Goal: Task Accomplishment & Management: Manage account settings

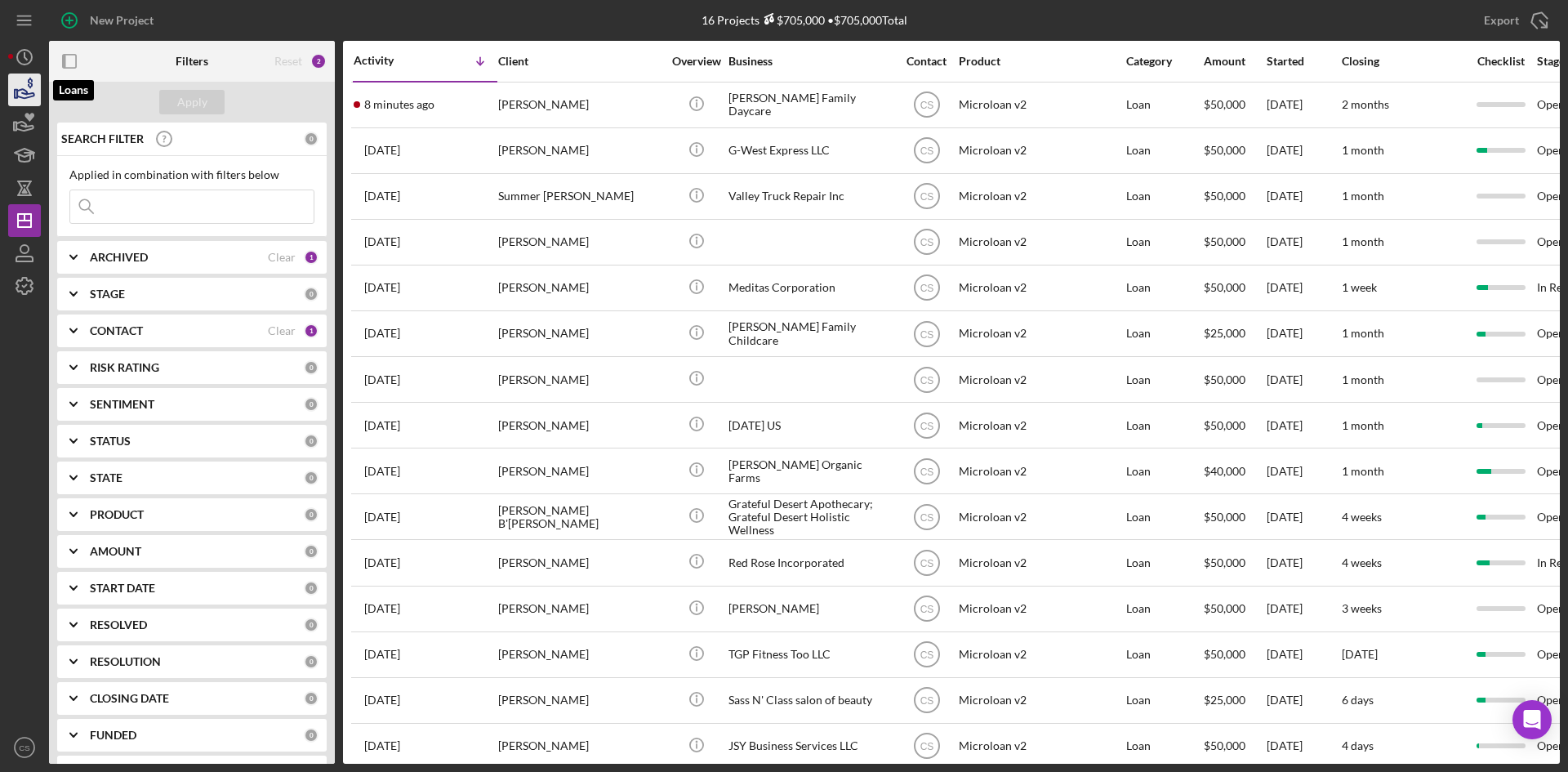
click at [26, 93] on icon "button" at bounding box center [25, 94] width 17 height 9
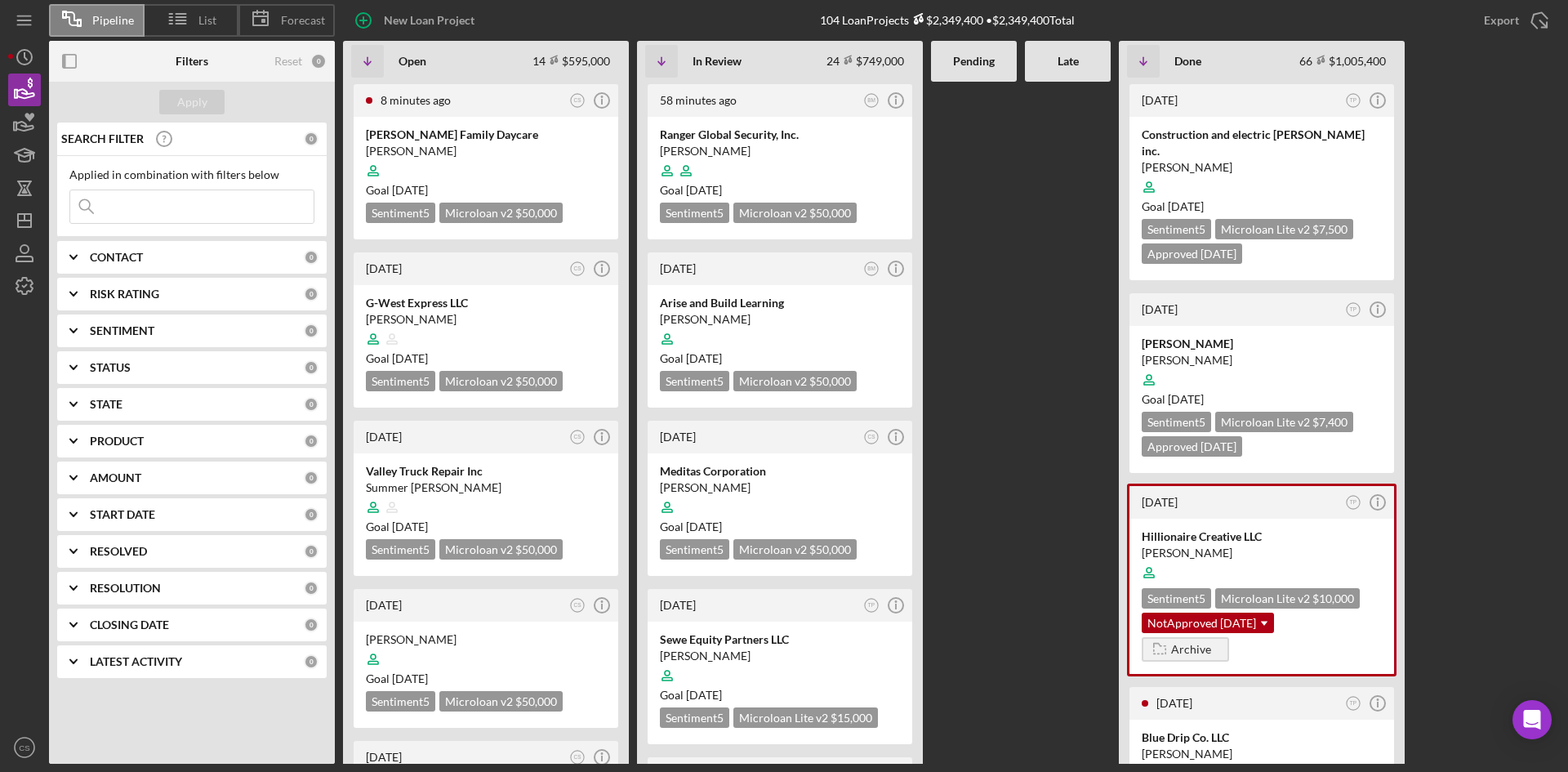
click at [223, 211] on input at bounding box center [192, 206] width 243 height 33
type input "Sass n"
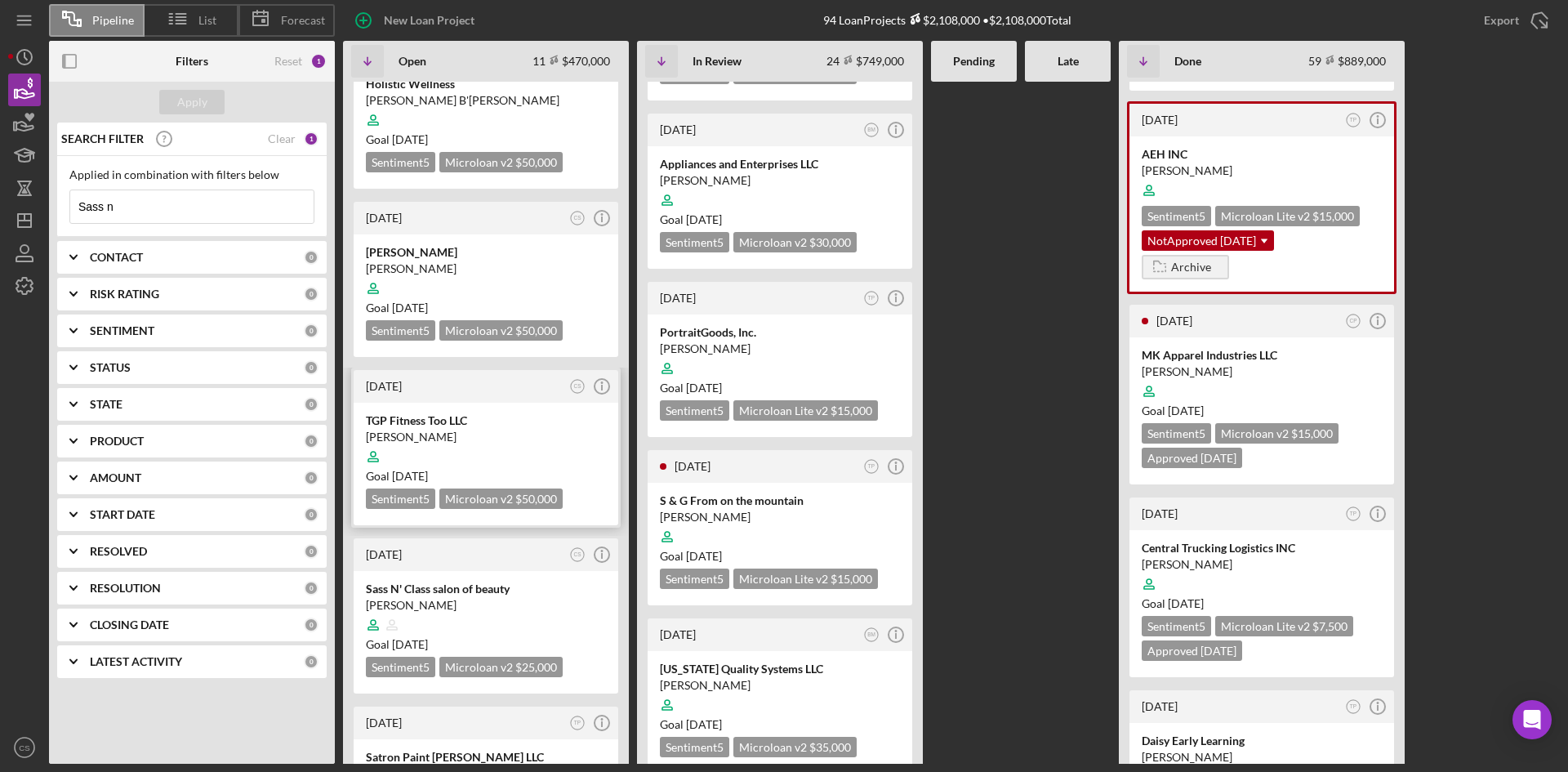
scroll to position [1062, 0]
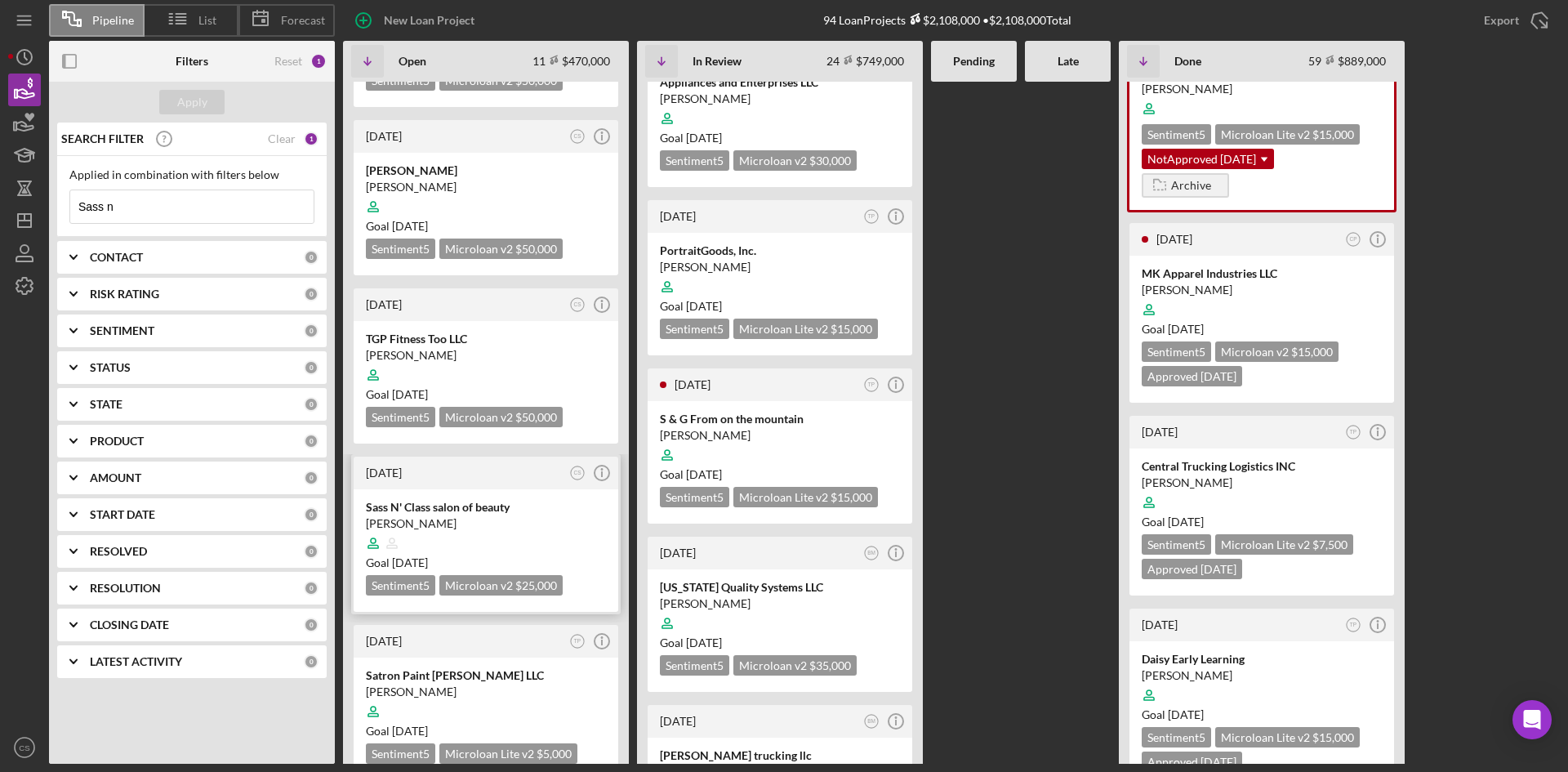
click at [455, 499] on div "Sass N' Class salon of beauty" at bounding box center [486, 507] width 241 height 17
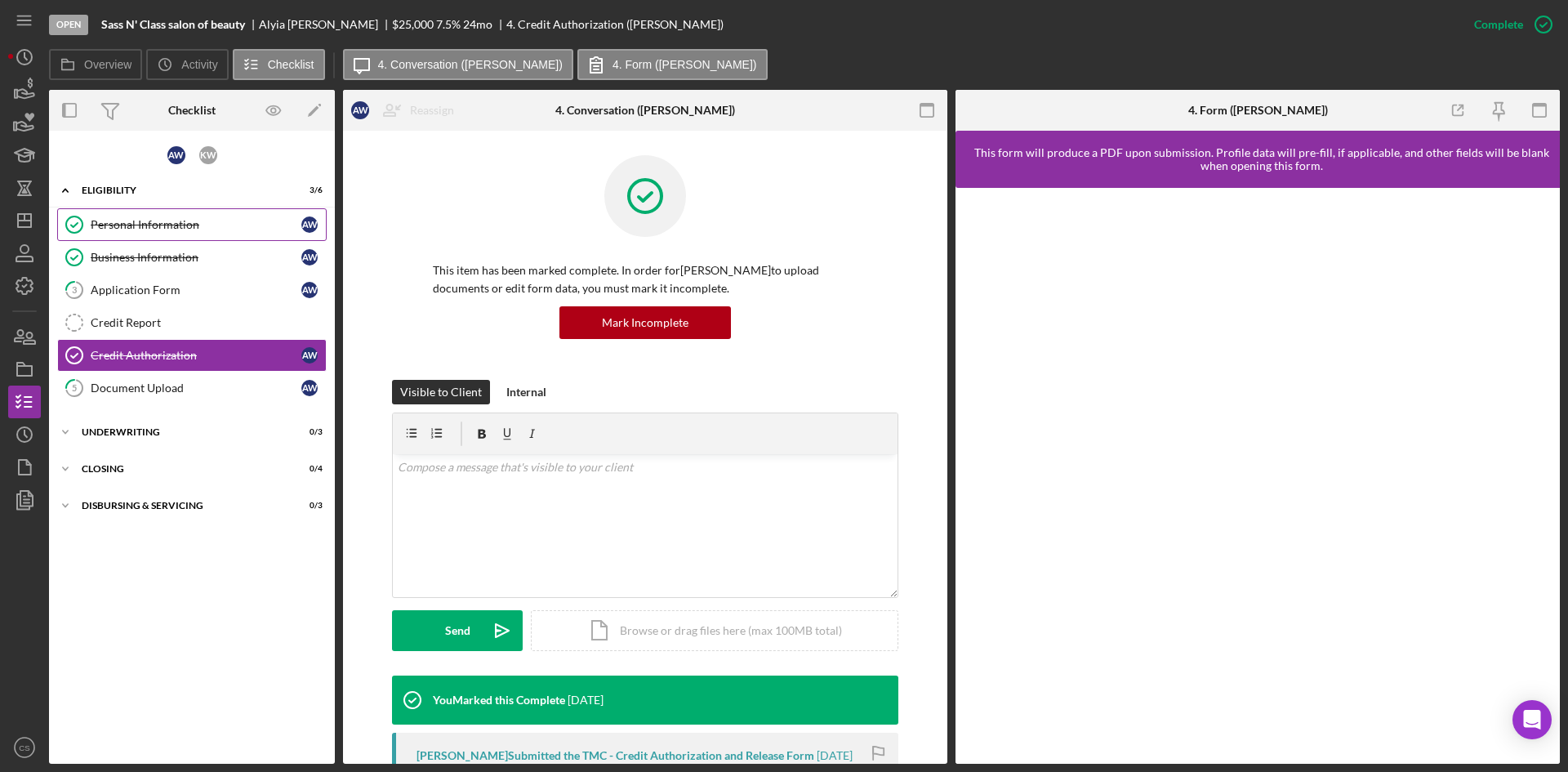
click at [211, 230] on div "Personal Information" at bounding box center [196, 225] width 211 height 13
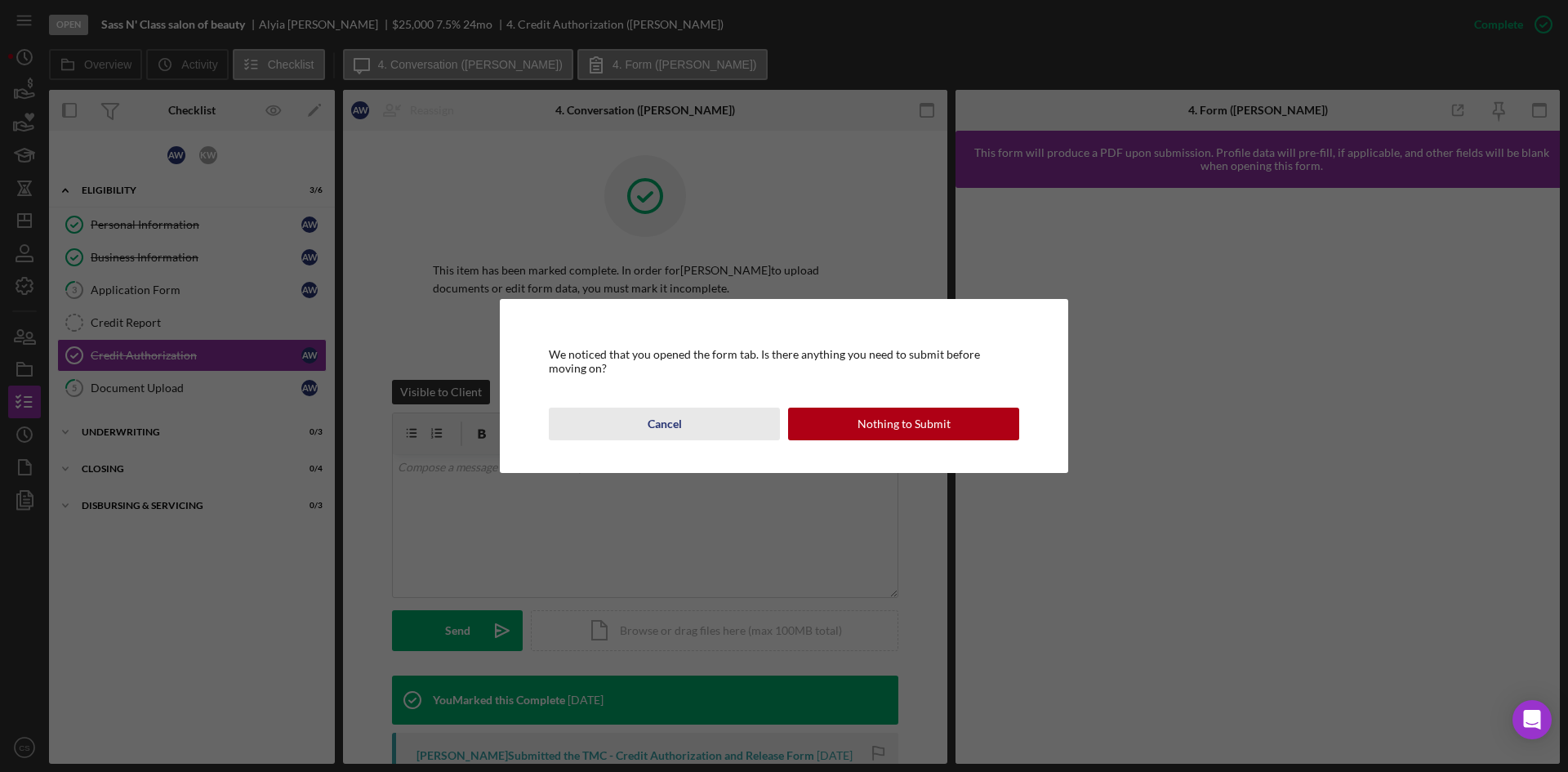
click at [681, 416] on button "Cancel" at bounding box center [664, 424] width 231 height 33
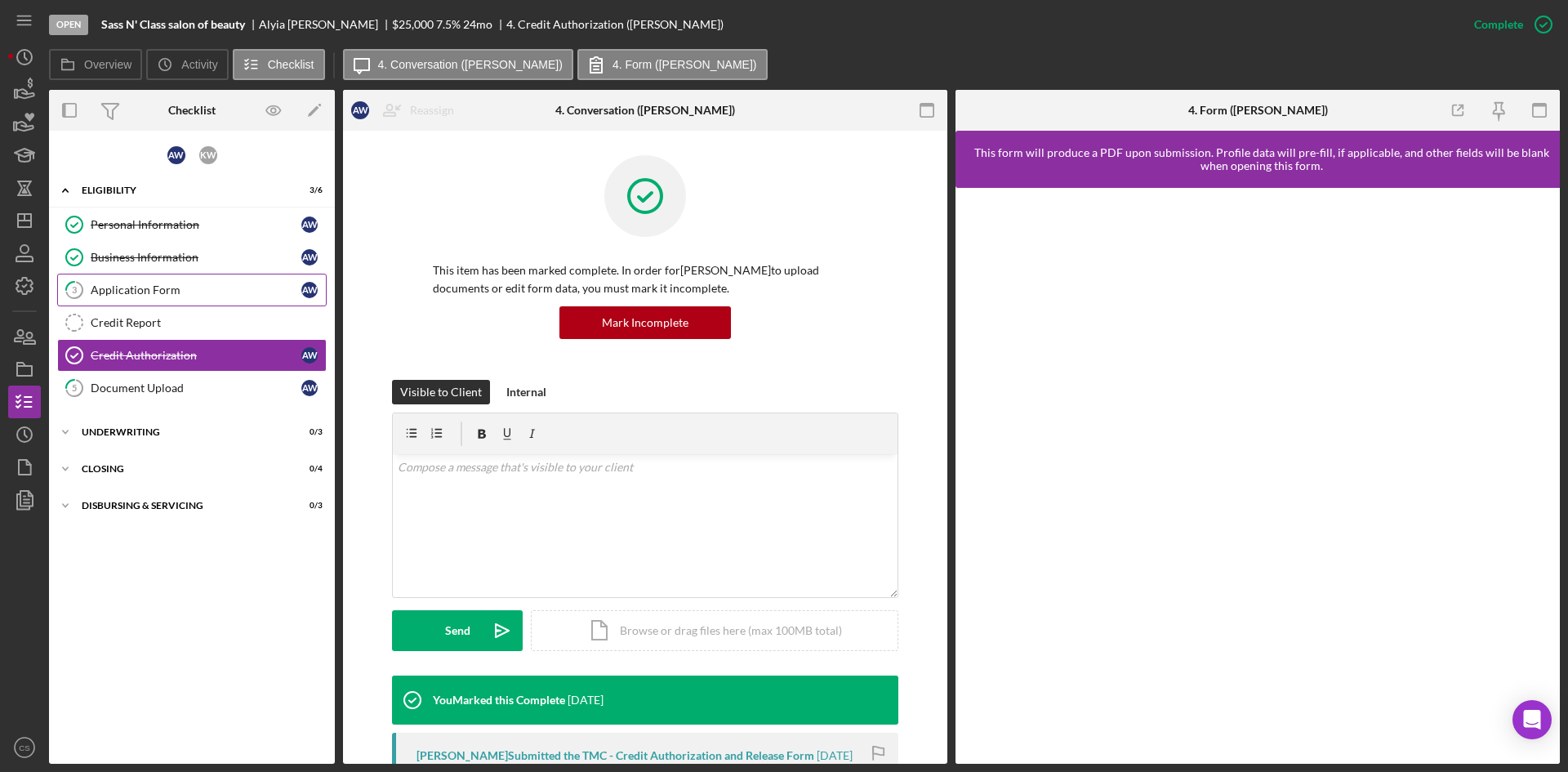
click at [220, 295] on div "Application Form" at bounding box center [196, 290] width 211 height 13
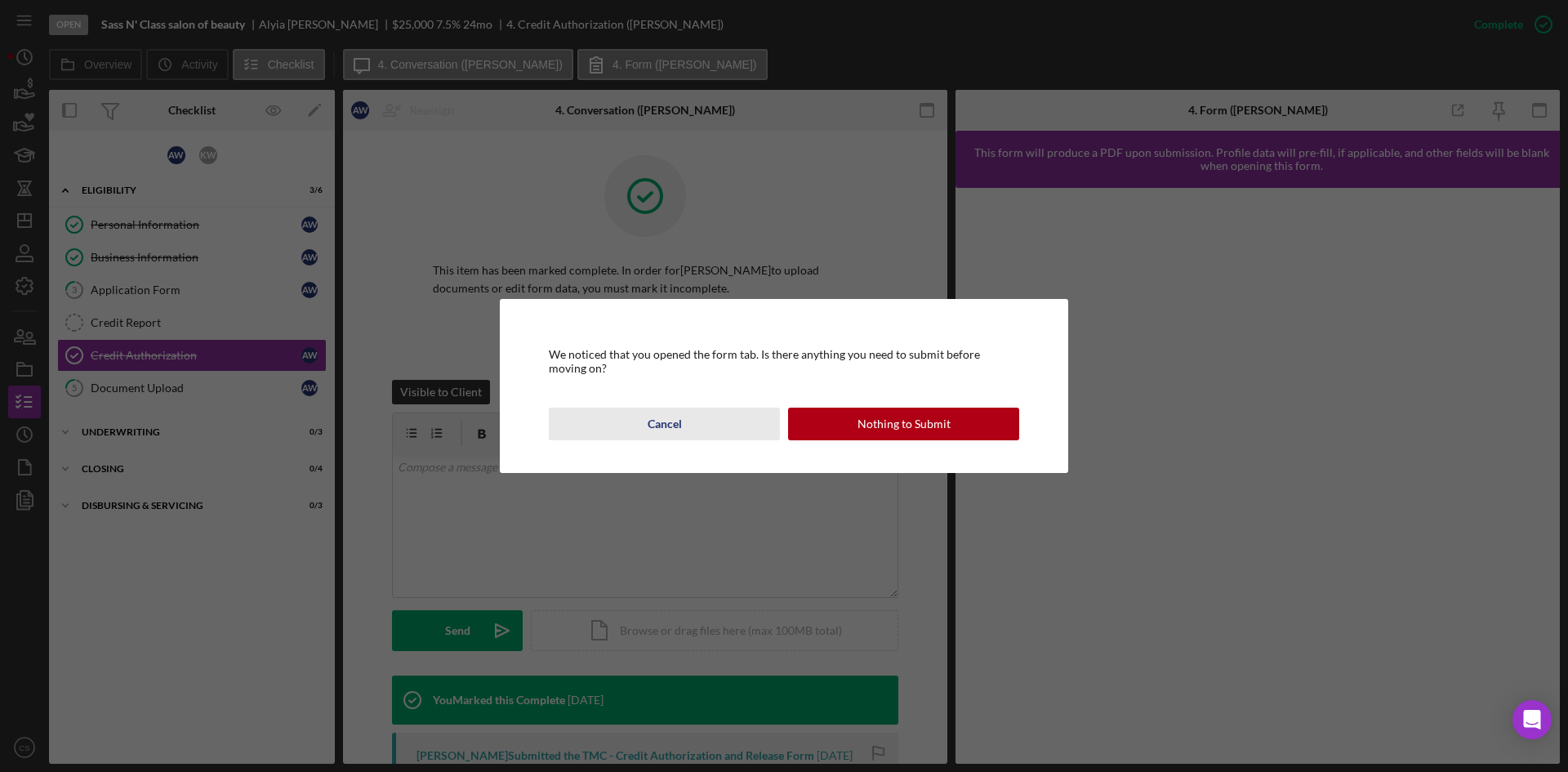
click at [706, 430] on button "Cancel" at bounding box center [664, 424] width 231 height 33
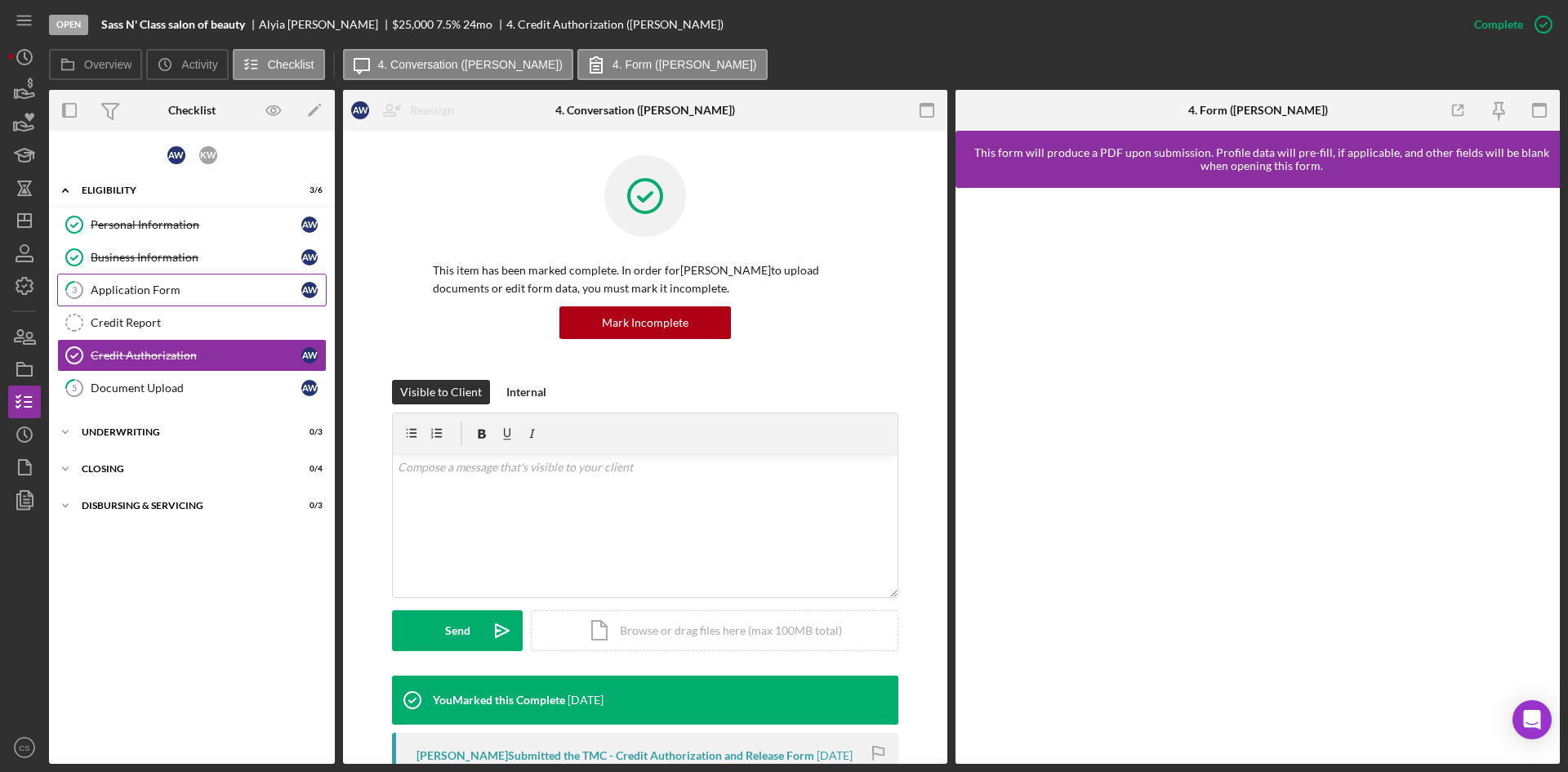
click at [230, 299] on link "3 Application Form A W" at bounding box center [192, 290] width 269 height 33
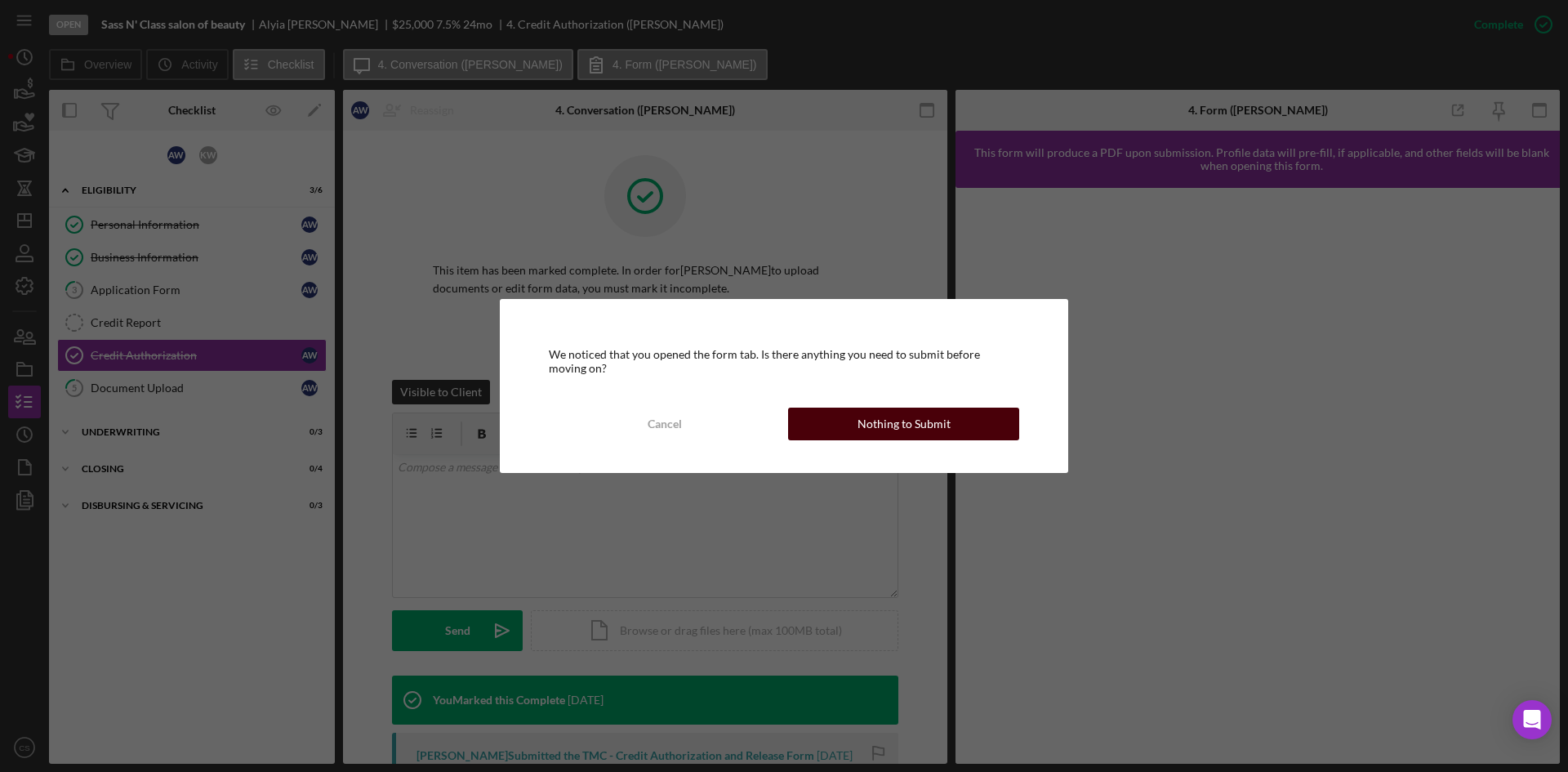
click at [985, 427] on button "Nothing to Submit" at bounding box center [904, 424] width 231 height 33
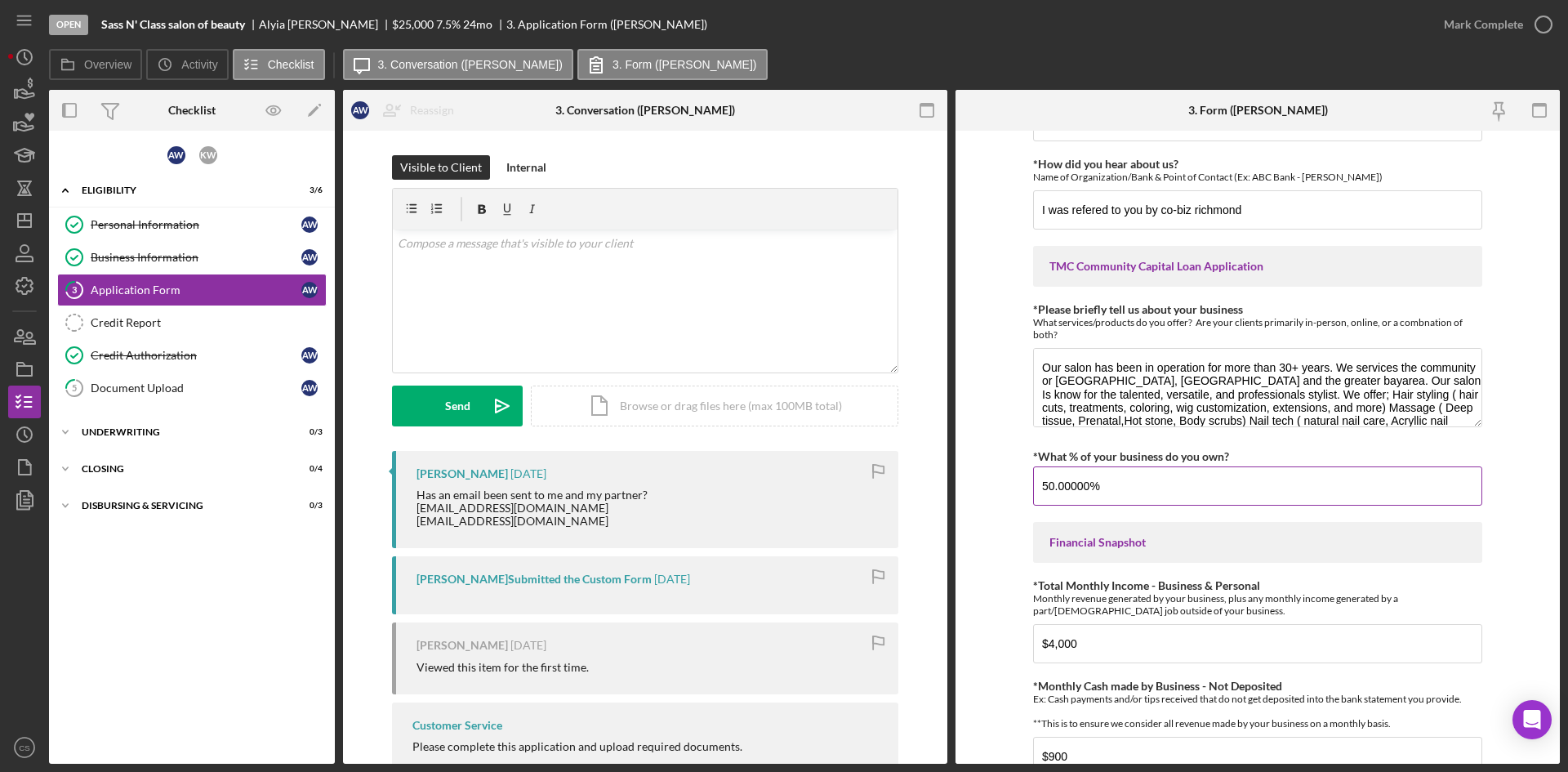
scroll to position [82, 0]
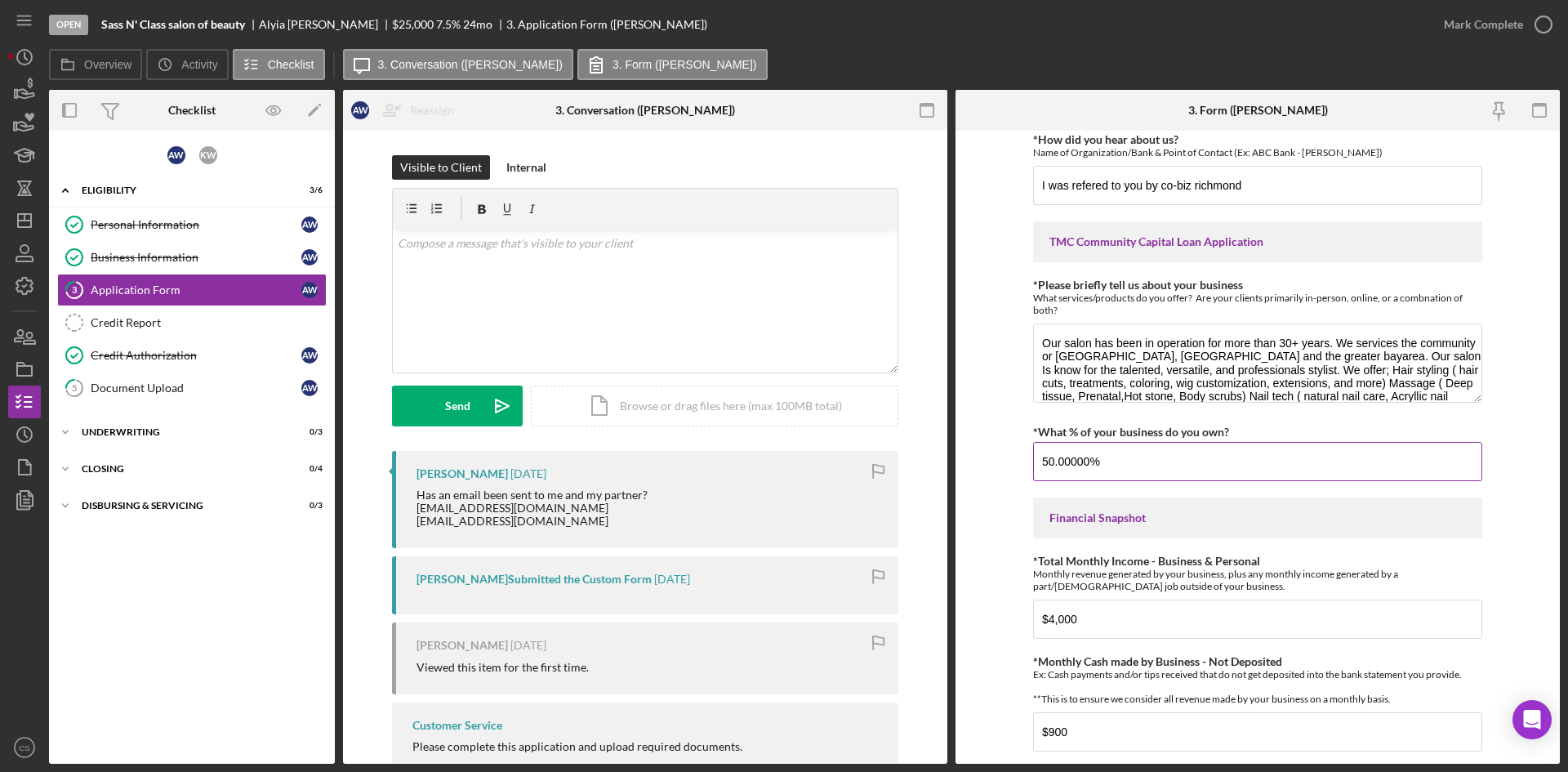
drag, startPoint x: 1138, startPoint y: 466, endPoint x: 1144, endPoint y: 474, distance: 10.0
click at [1138, 466] on input "50.00000%" at bounding box center [1258, 462] width 450 height 39
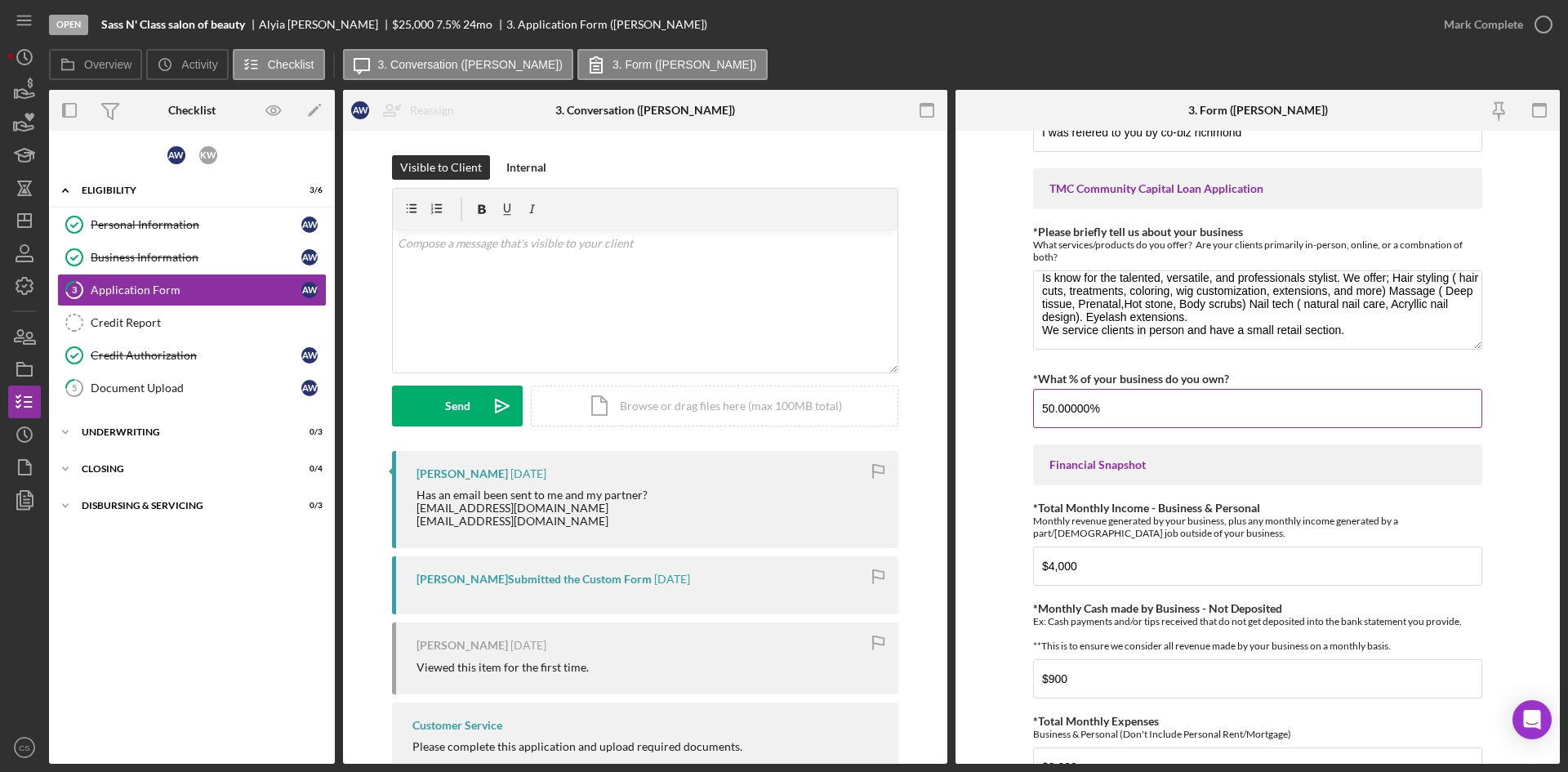
scroll to position [0, 0]
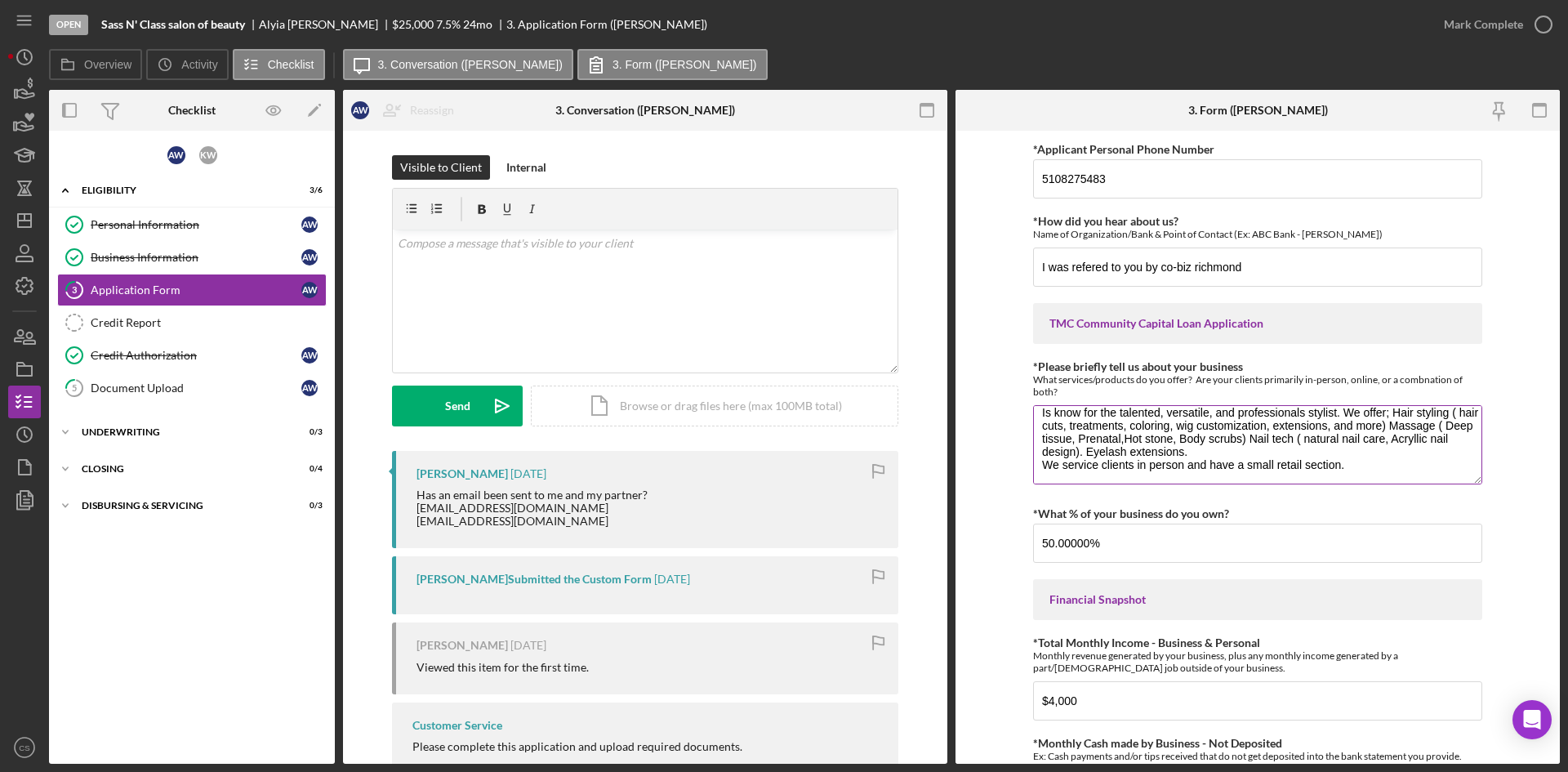
click at [1380, 457] on textarea "Our salon has been in operation for more than 30+ years. We services the commun…" at bounding box center [1258, 444] width 450 height 78
drag, startPoint x: 204, startPoint y: 349, endPoint x: 498, endPoint y: 397, distance: 297.9
click at [204, 349] on div "Credit Authorization" at bounding box center [196, 355] width 211 height 13
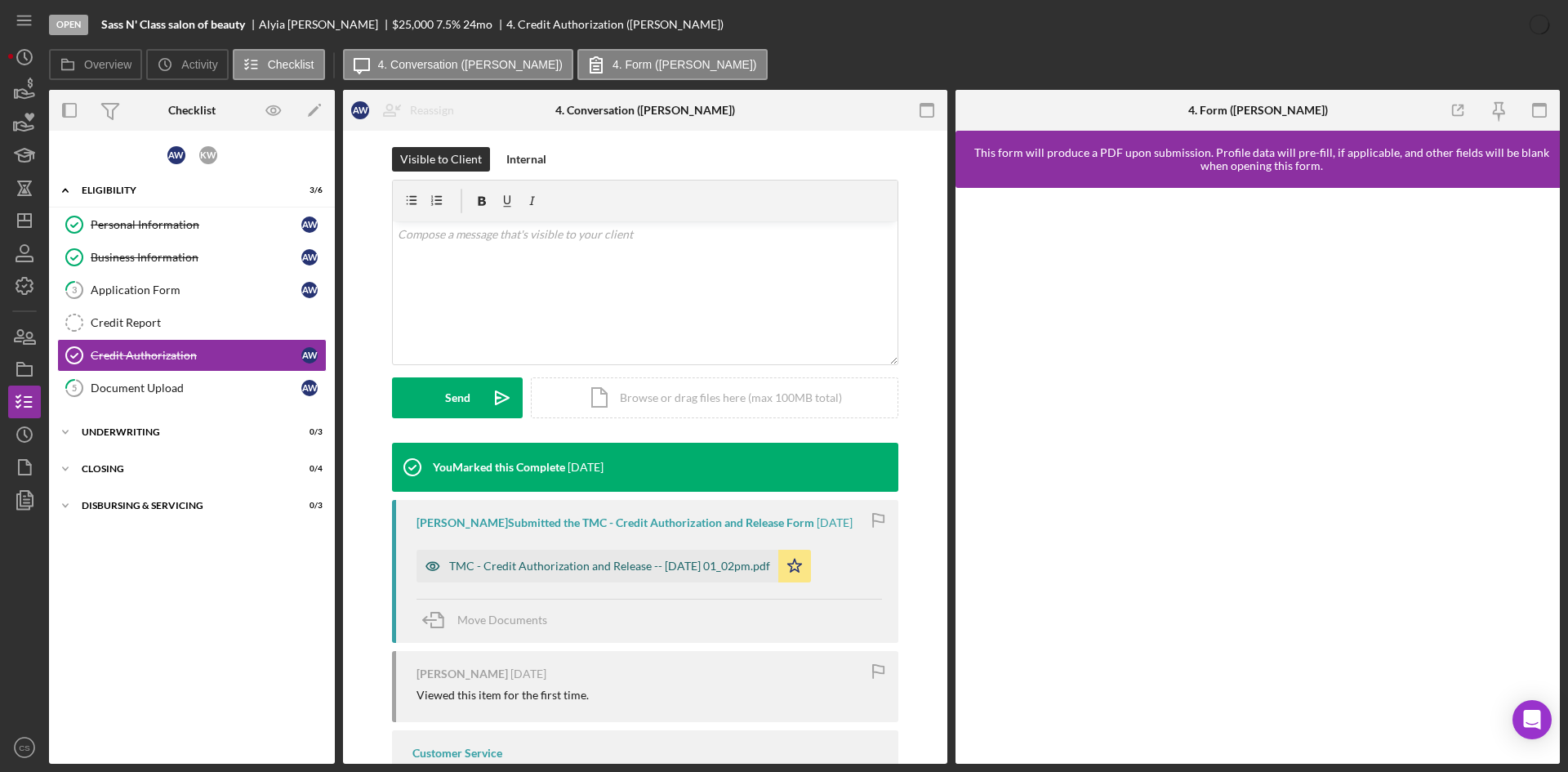
scroll to position [245, 0]
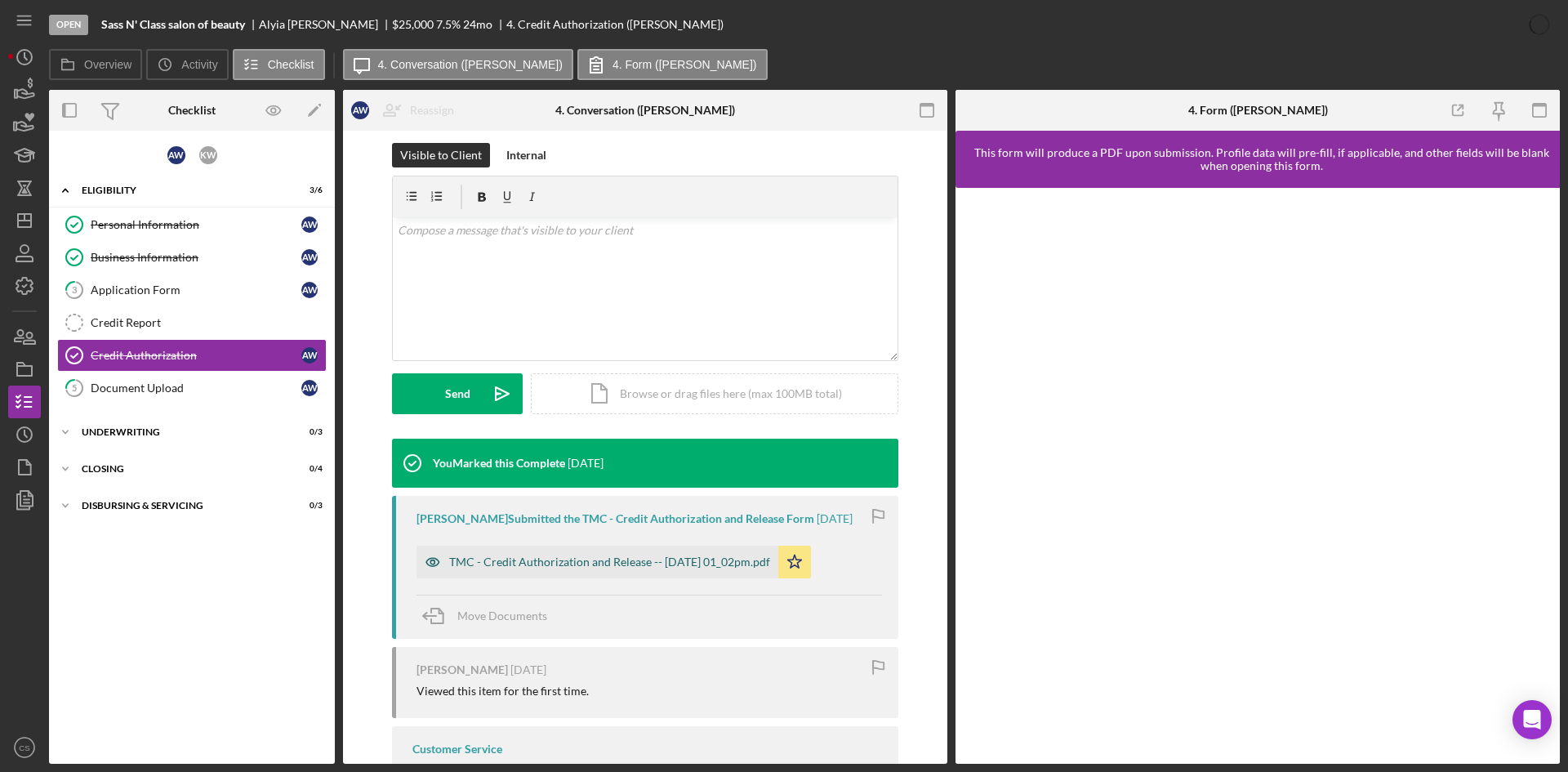
click at [577, 566] on div "TMC - Credit Authorization and Release -- [DATE] 01_02pm.pdf" at bounding box center [610, 562] width 321 height 13
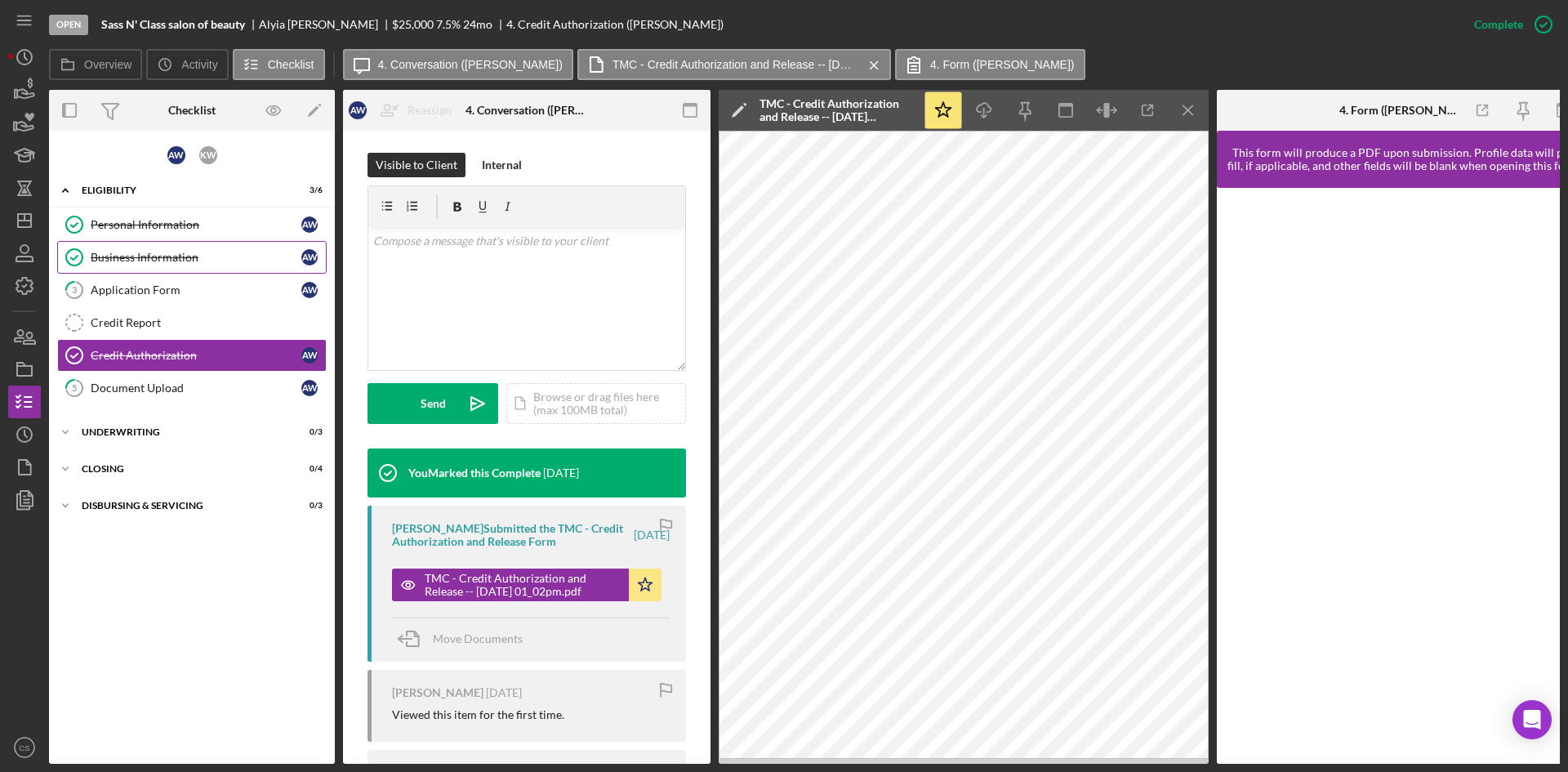
click at [164, 255] on div "Business Information" at bounding box center [196, 257] width 211 height 13
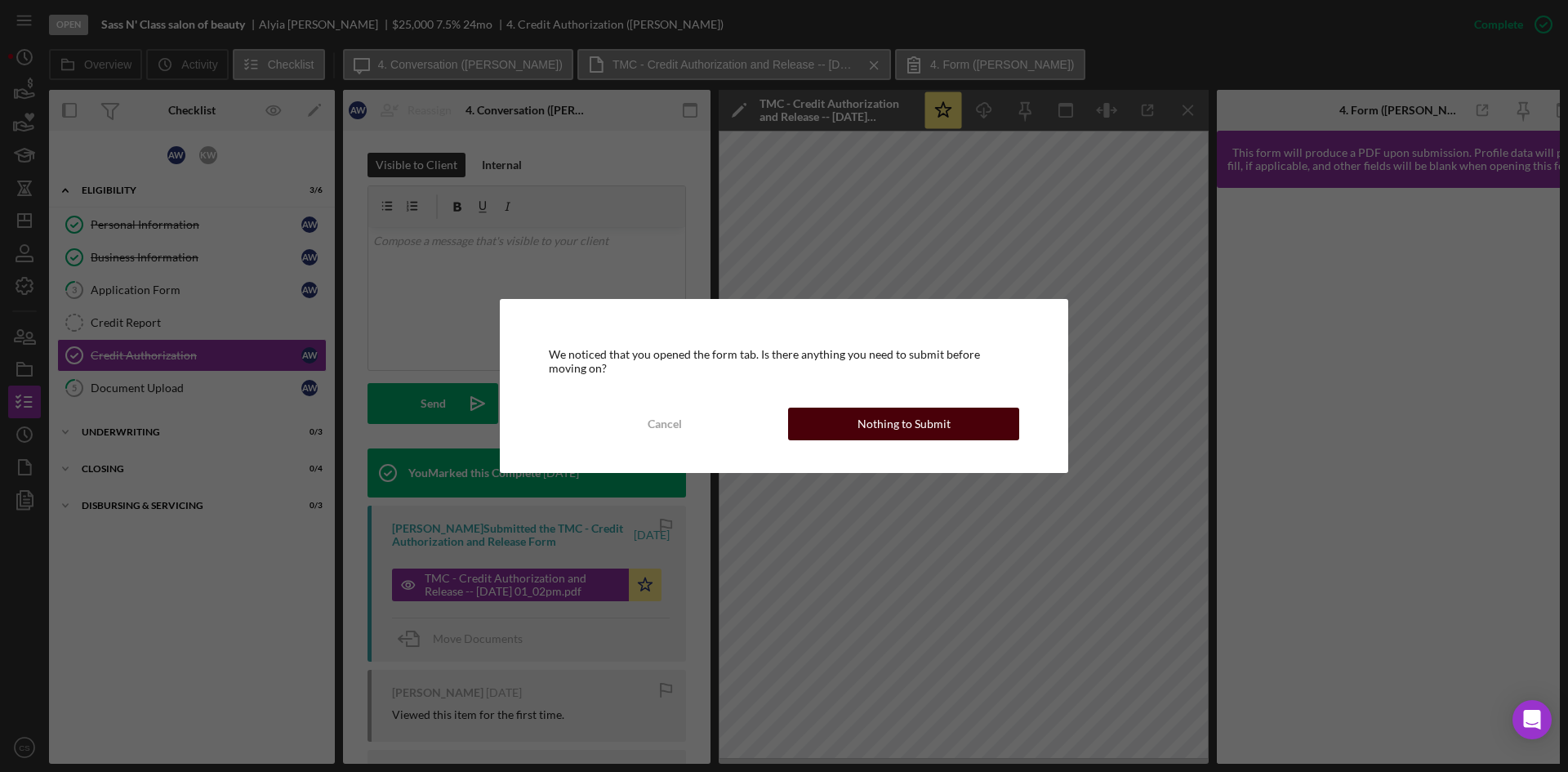
click at [973, 414] on button "Nothing to Submit" at bounding box center [904, 424] width 231 height 33
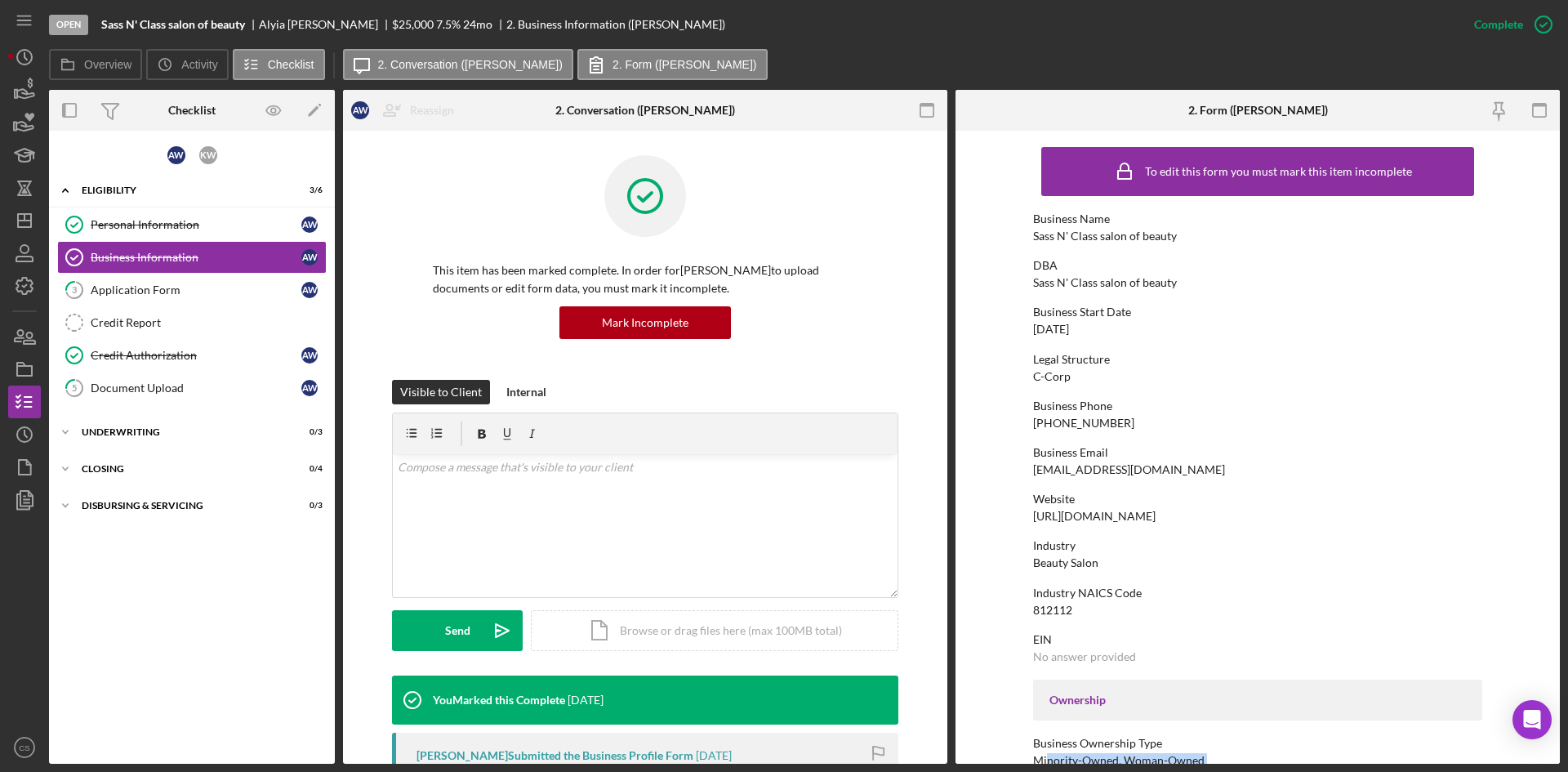
drag, startPoint x: 1045, startPoint y: 766, endPoint x: 1084, endPoint y: 748, distance: 43.0
click at [1080, 771] on html "Open Sass N' Class salon of beauty [PERSON_NAME] $25,000 $25,000 7.5 % 24 mo 2.…" at bounding box center [784, 386] width 1568 height 772
click at [1327, 419] on div "Business Phone [PHONE_NUMBER]" at bounding box center [1258, 414] width 450 height 31
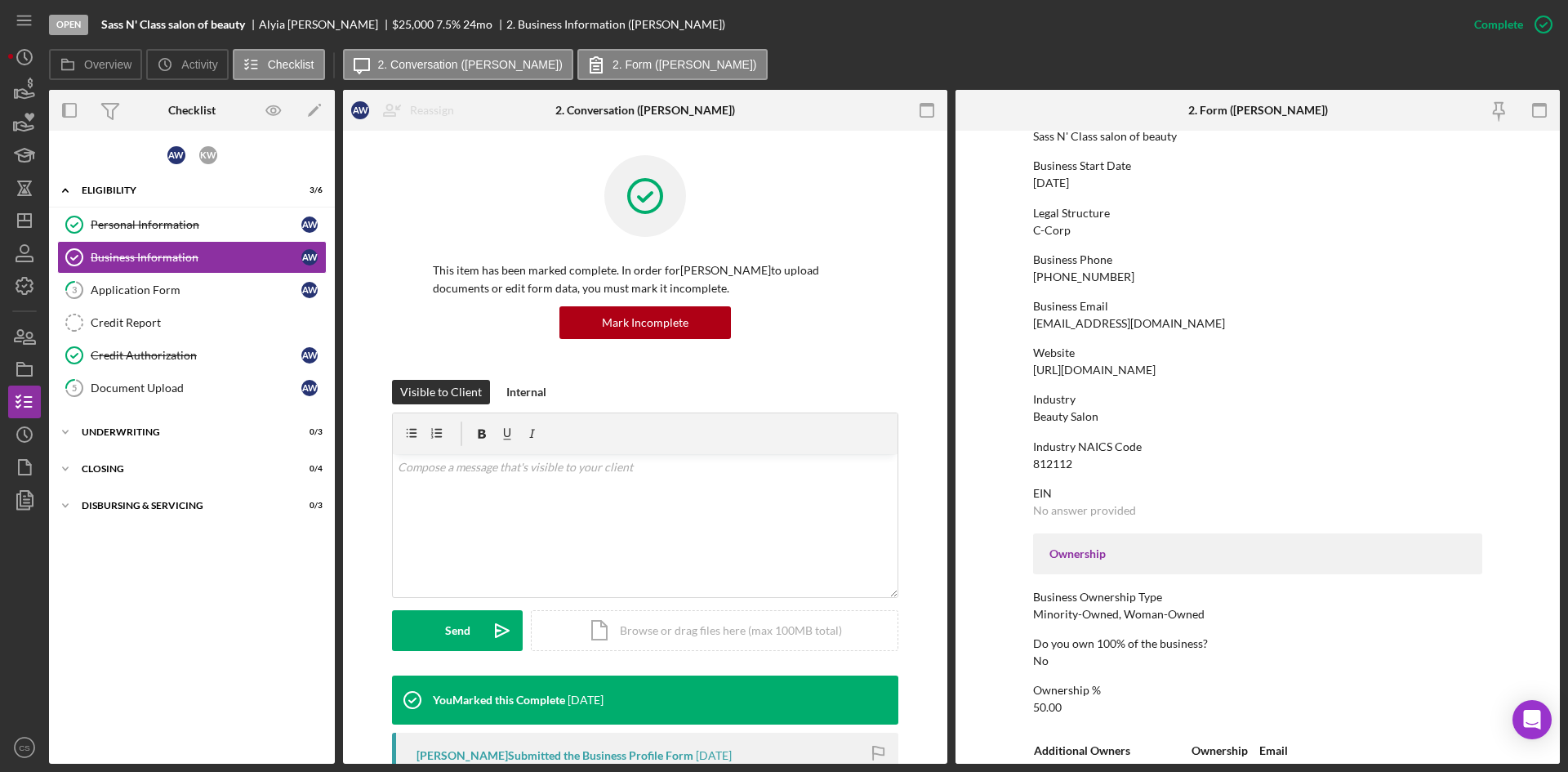
scroll to position [164, 0]
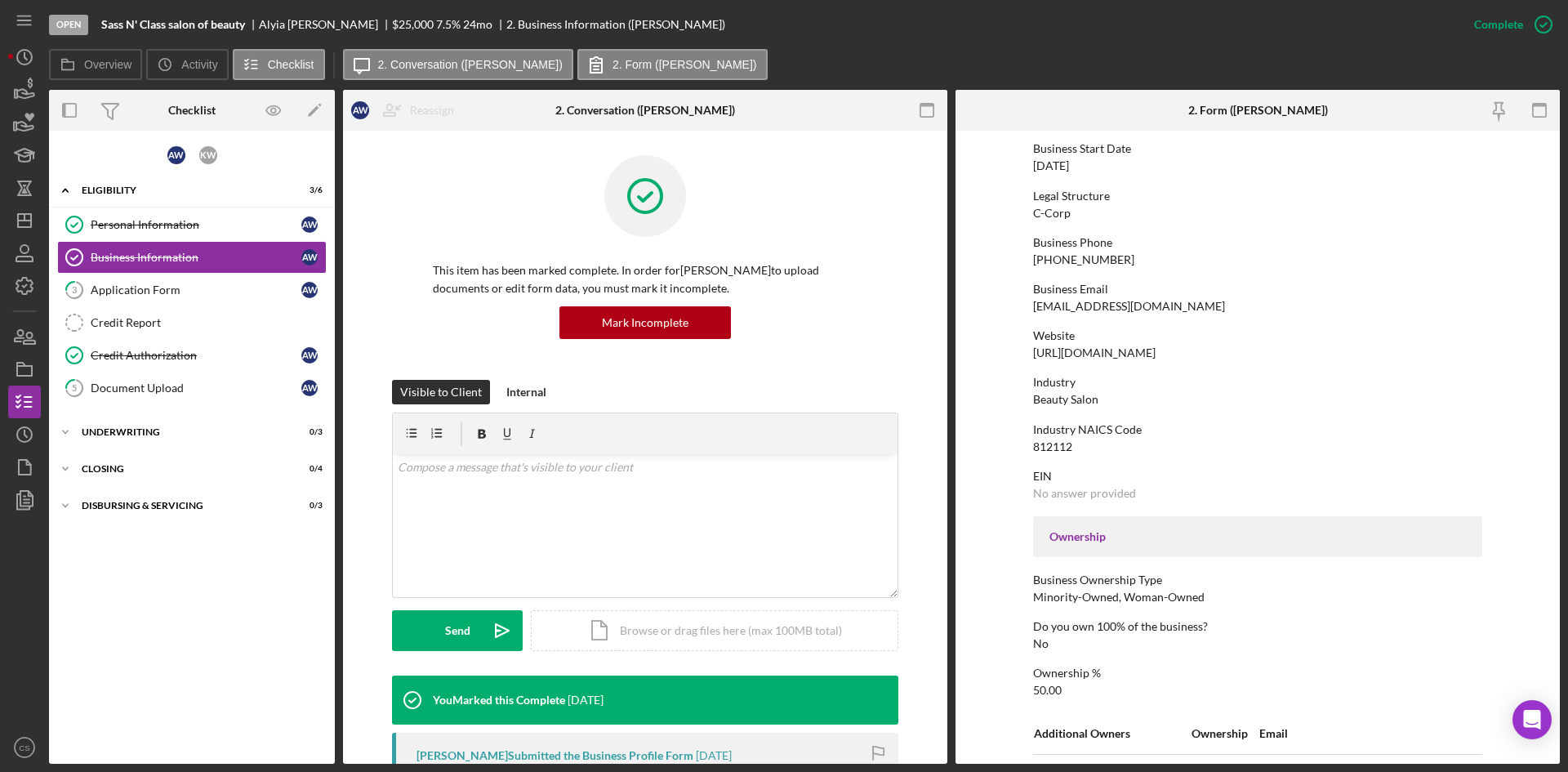
click at [1123, 497] on div "No answer provided" at bounding box center [1084, 493] width 103 height 13
click at [1159, 496] on div "EIN No answer provided" at bounding box center [1258, 485] width 450 height 31
drag, startPoint x: 1167, startPoint y: 477, endPoint x: 1092, endPoint y: 480, distance: 75.1
click at [1092, 480] on div "EIN" at bounding box center [1258, 477] width 450 height 13
click at [1133, 499] on div "EIN No answer provided" at bounding box center [1258, 485] width 450 height 31
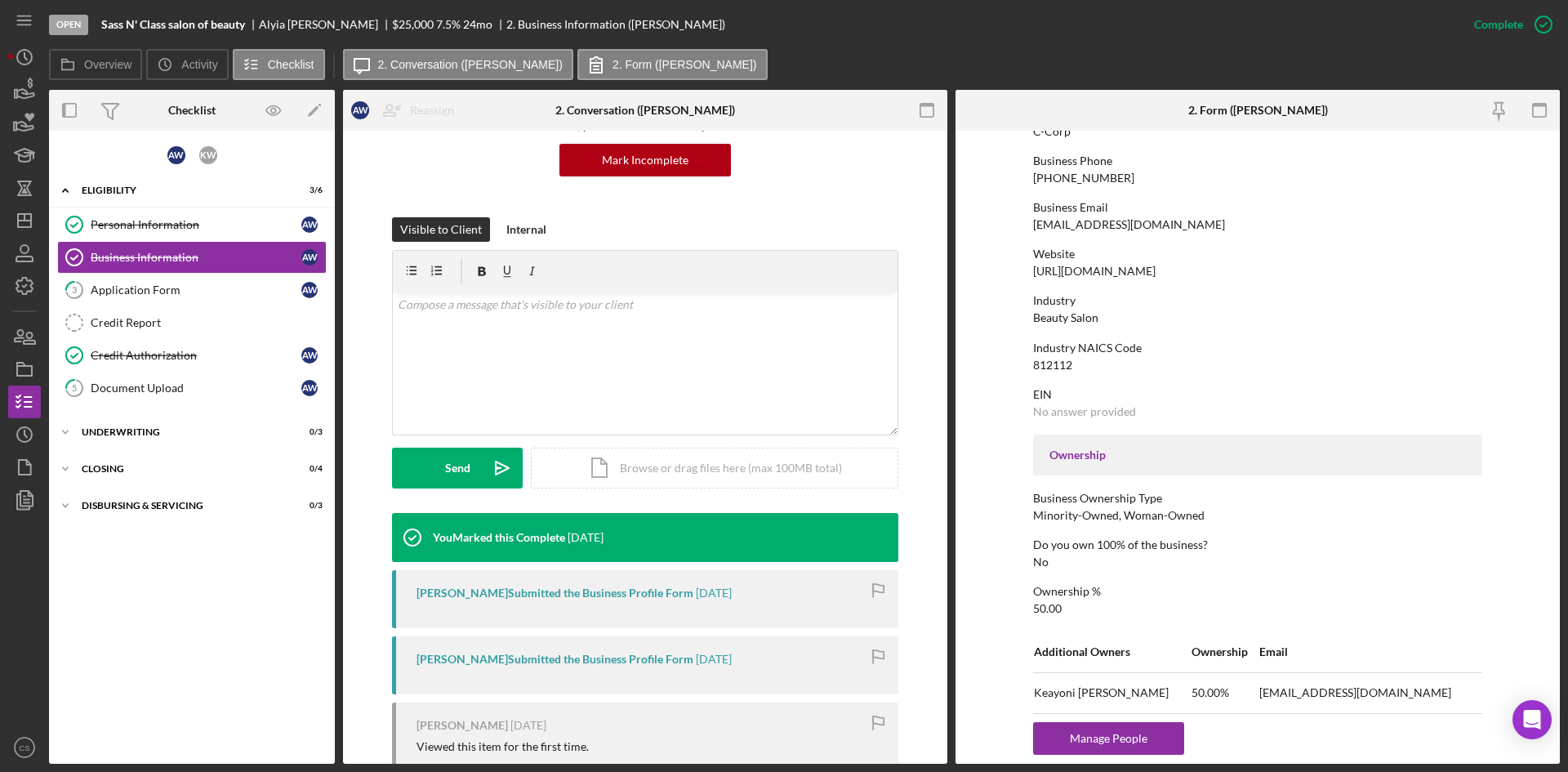
scroll to position [294, 0]
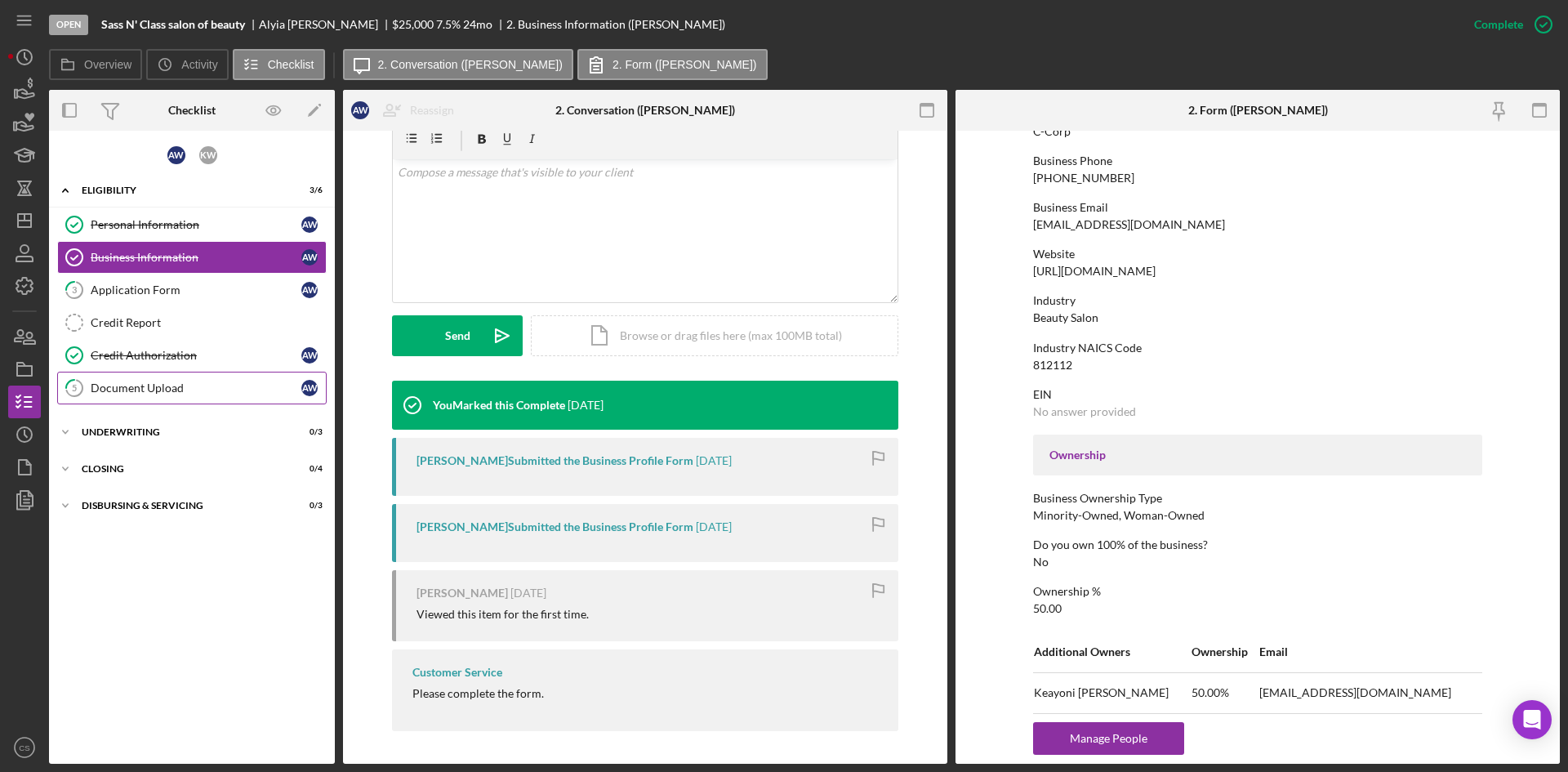
click at [202, 382] on div "Document Upload" at bounding box center [196, 388] width 211 height 13
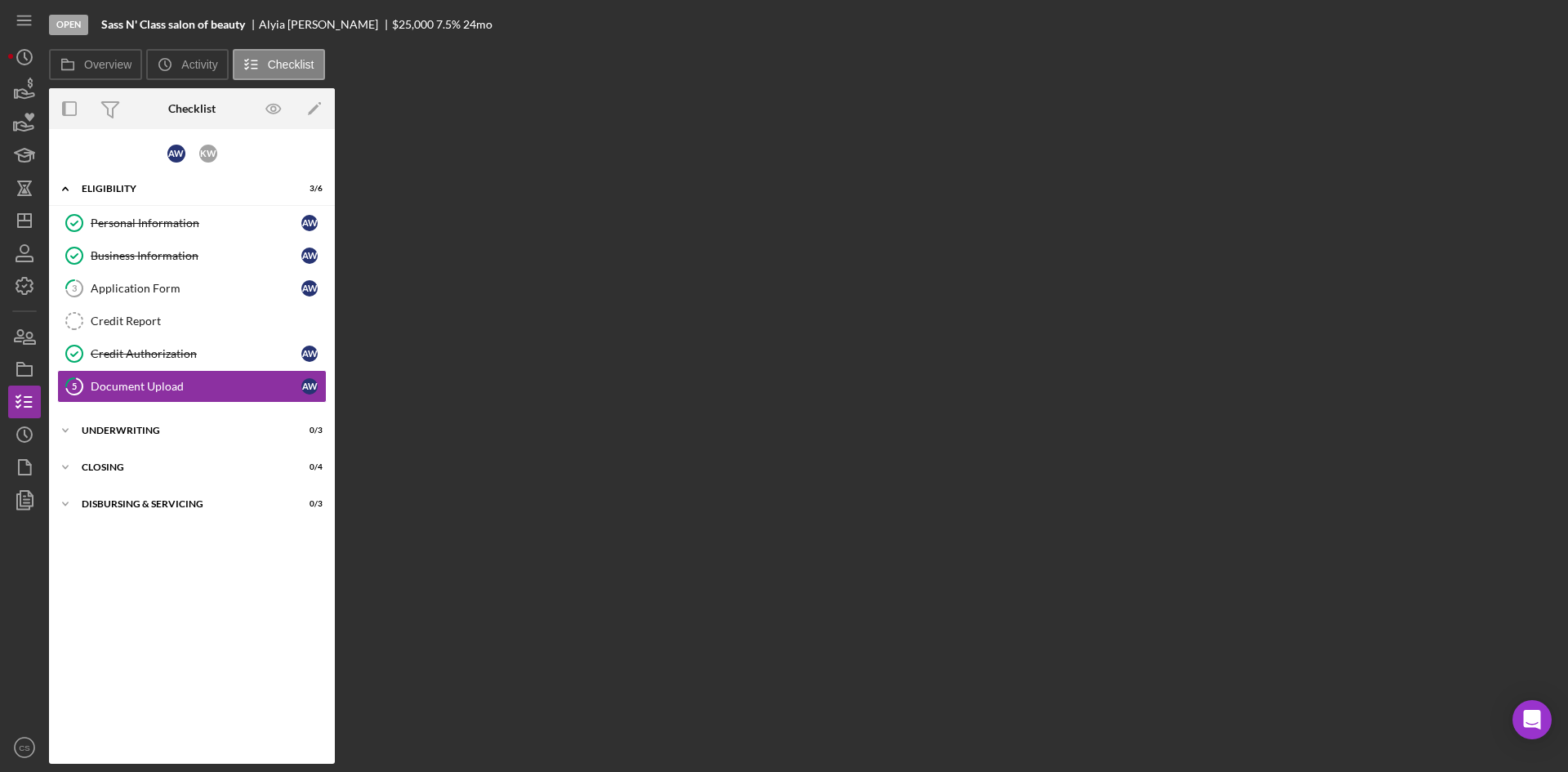
drag, startPoint x: 580, startPoint y: 334, endPoint x: 351, endPoint y: 387, distance: 235.1
click at [581, 334] on div "Overview Internal Workflow Stage Open Icon/Dropdown Arrow Archive (can unarchiv…" at bounding box center [804, 425] width 1511 height 675
drag, startPoint x: 173, startPoint y: 355, endPoint x: 176, endPoint y: 373, distance: 18.2
click at [173, 354] on div "Credit Authorization" at bounding box center [196, 354] width 211 height 13
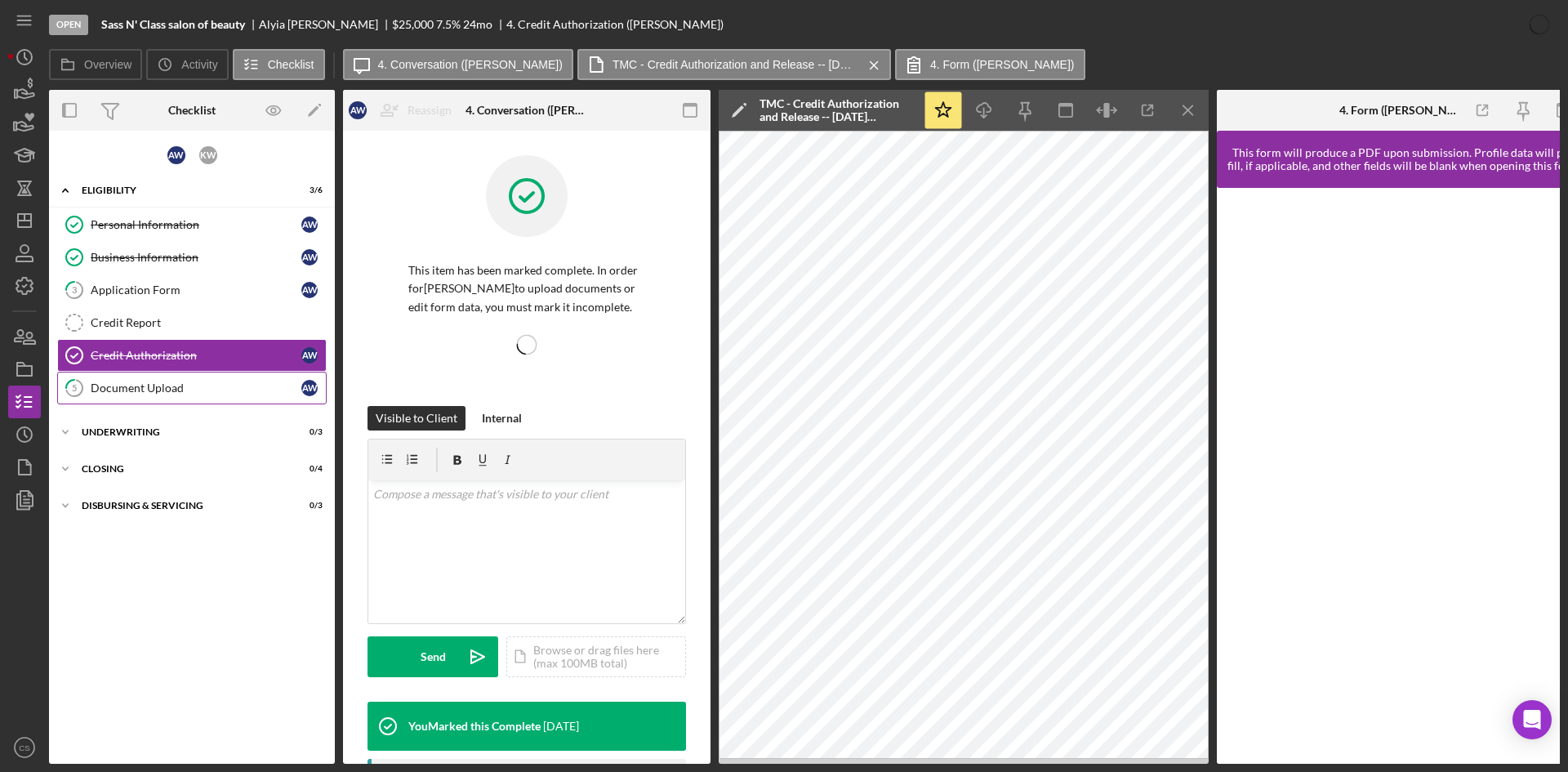
drag, startPoint x: 181, startPoint y: 386, endPoint x: 241, endPoint y: 384, distance: 60.0
click at [182, 386] on div "Document Upload" at bounding box center [196, 388] width 211 height 13
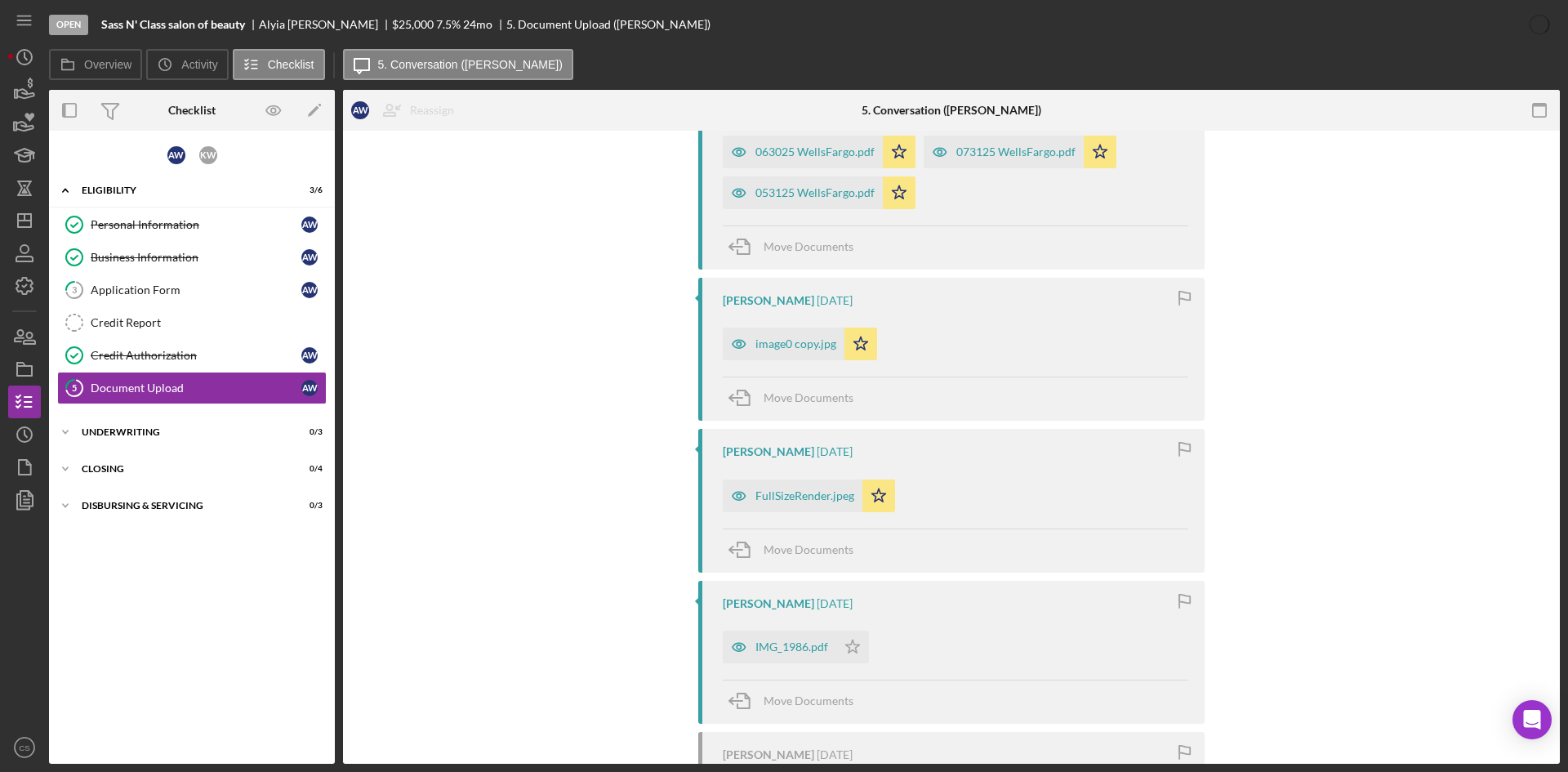
scroll to position [383, 0]
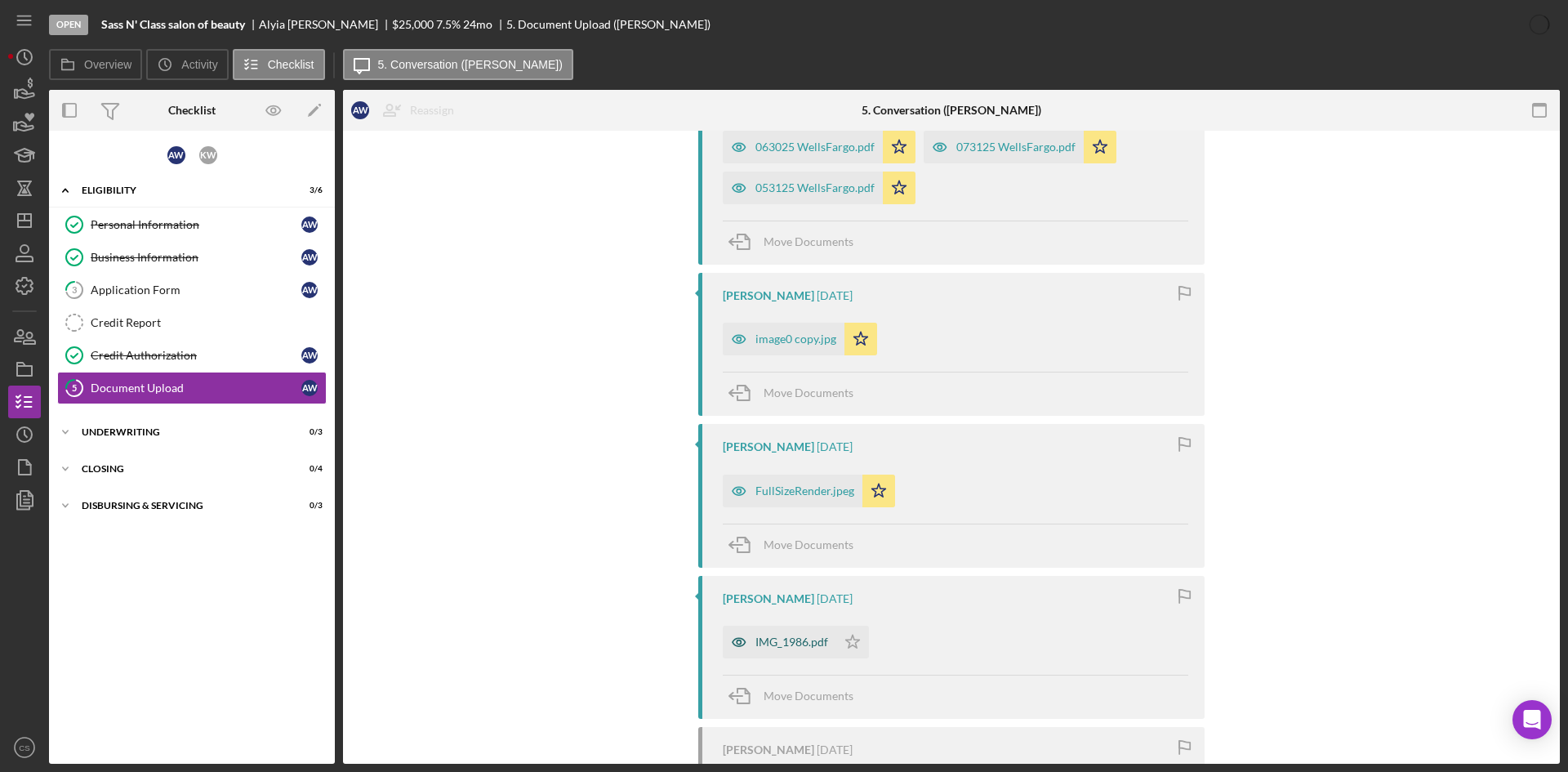
click at [802, 639] on div "IMG_1986.pdf" at bounding box center [791, 642] width 72 height 13
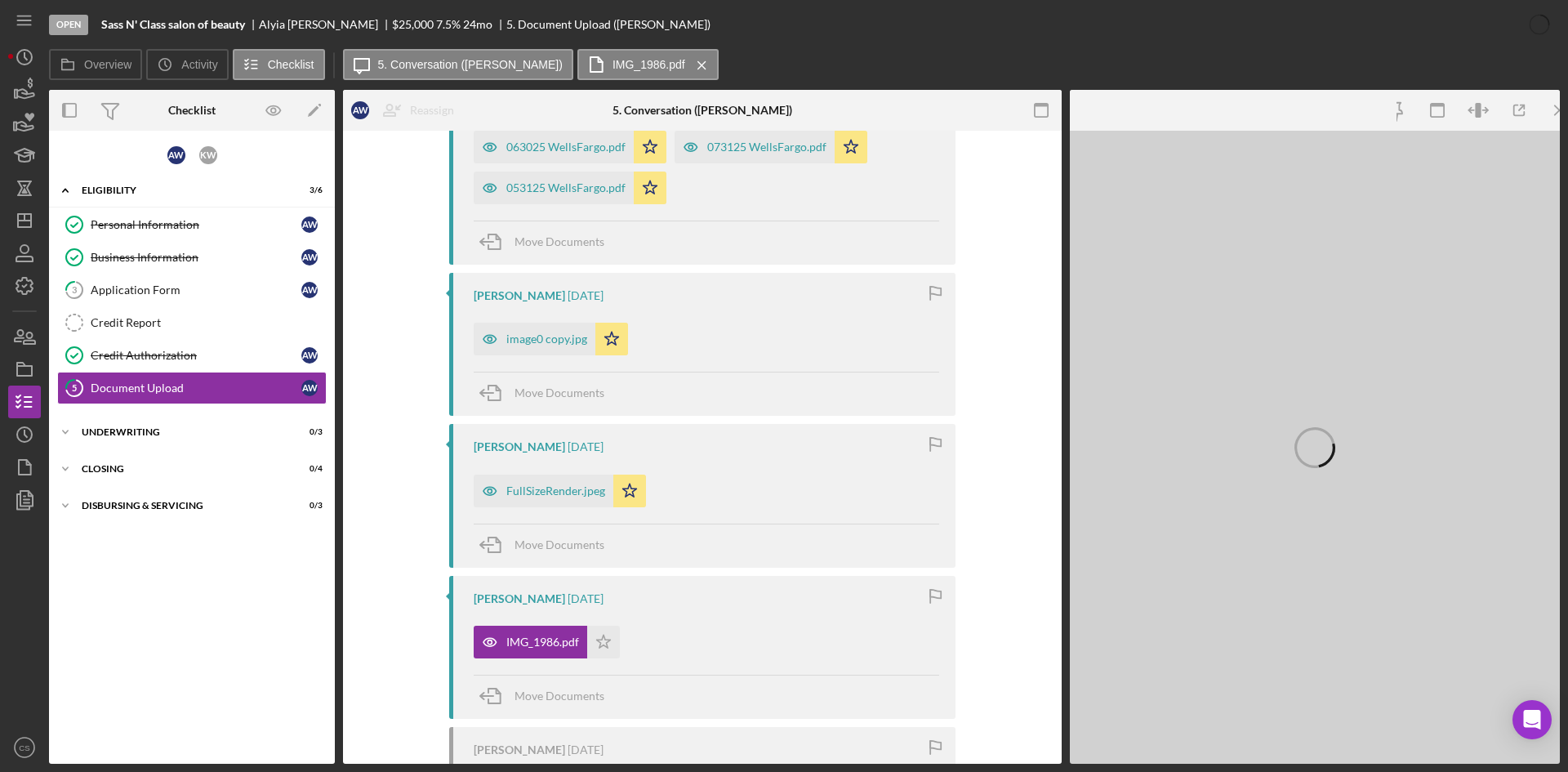
drag, startPoint x: 940, startPoint y: 767, endPoint x: 974, endPoint y: 770, distance: 34.1
click at [974, 770] on div "Open Sass N' Class salon of beauty [PERSON_NAME] $25,000 $25,000 7.5 % 24 mo 5.…" at bounding box center [784, 386] width 1568 height 772
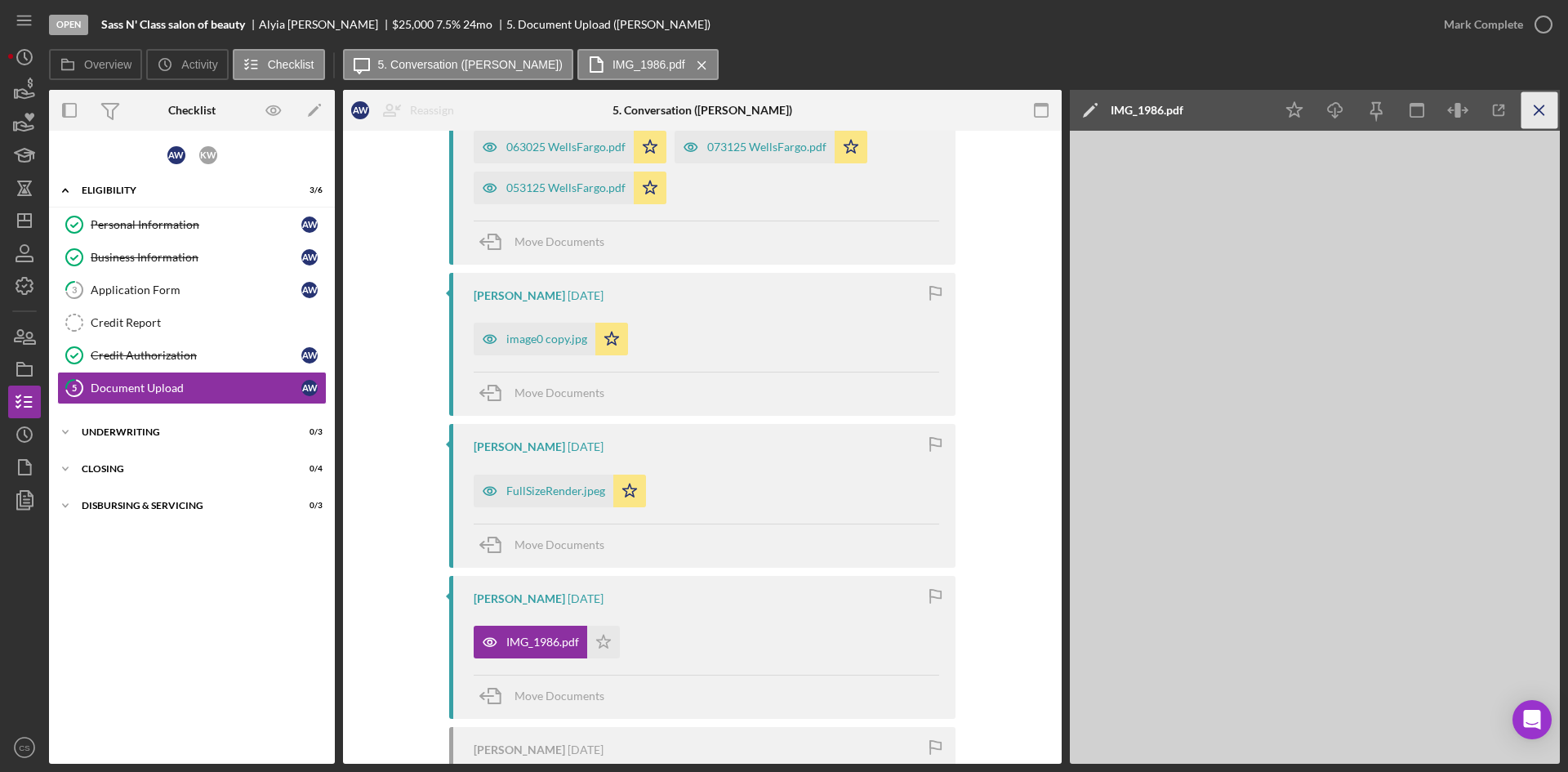
click at [1559, 111] on div "Open Sass N' Class salon of beauty [PERSON_NAME] $25,000 $25,000 7.5 % 24 mo 5.…" at bounding box center [784, 386] width 1568 height 772
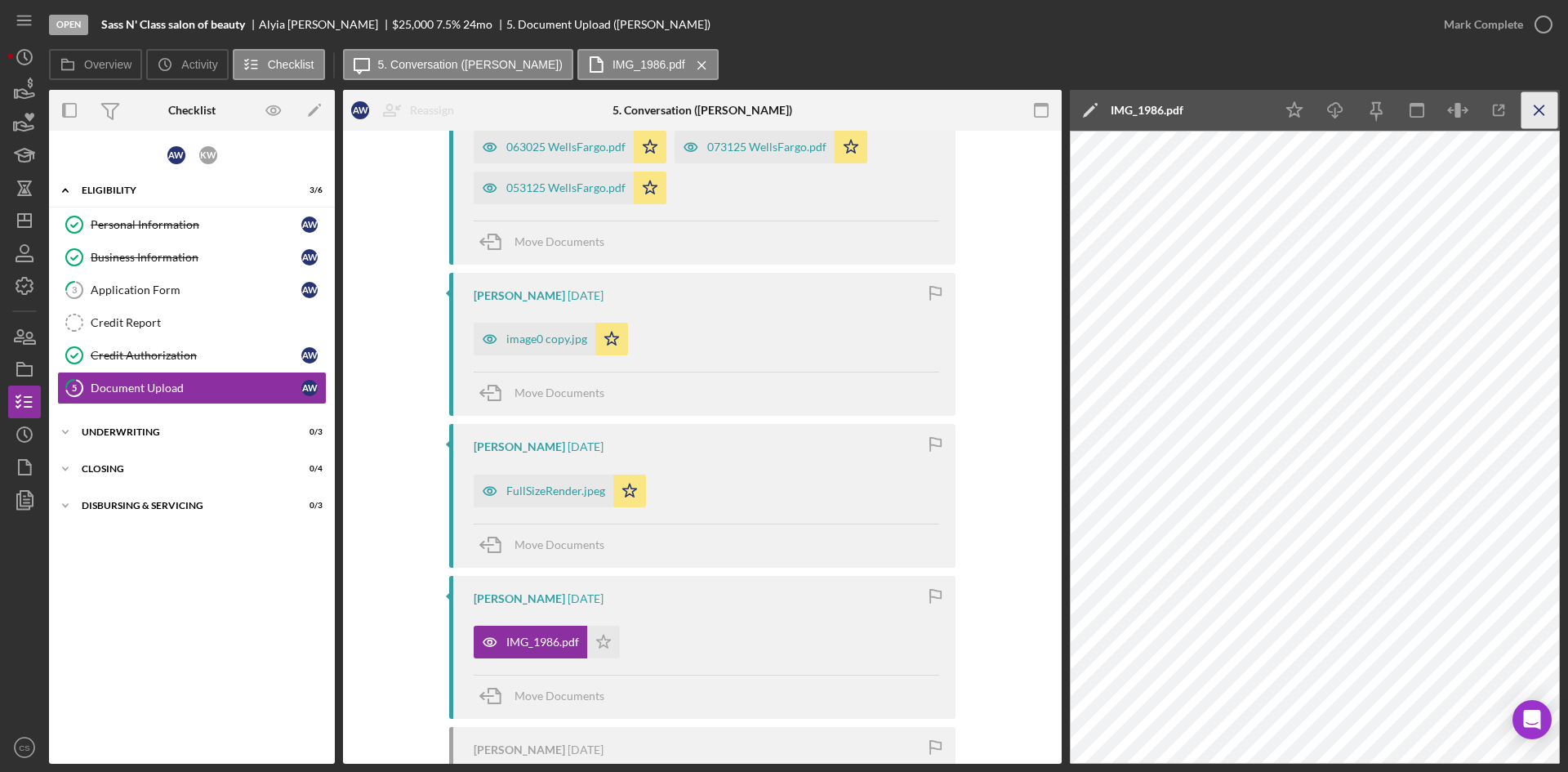
click at [1546, 111] on icon "Icon/Menu Close" at bounding box center [1540, 111] width 37 height 37
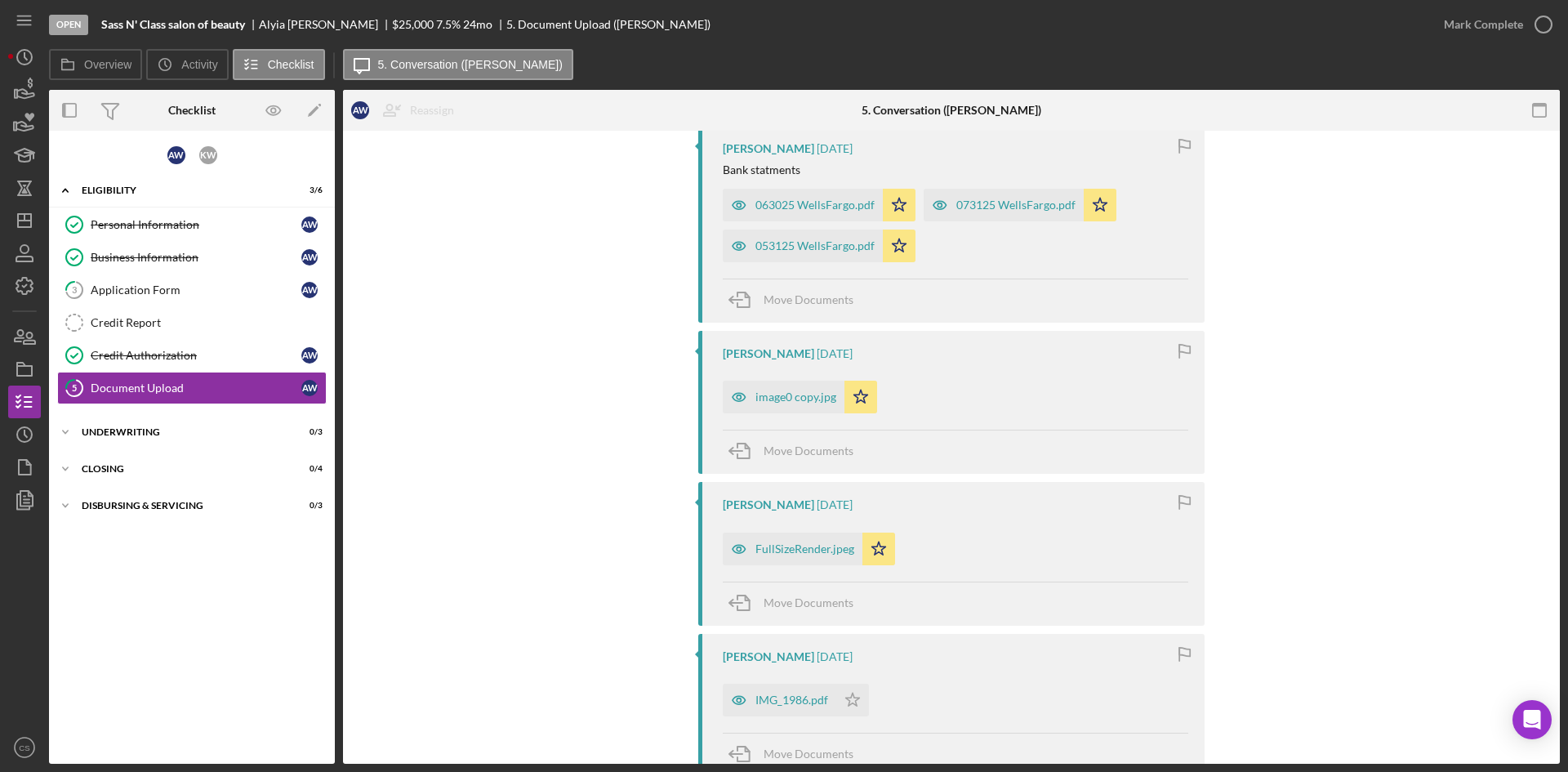
scroll to position [327, 0]
click at [802, 396] on div "image0 copy.jpg" at bounding box center [795, 396] width 81 height 13
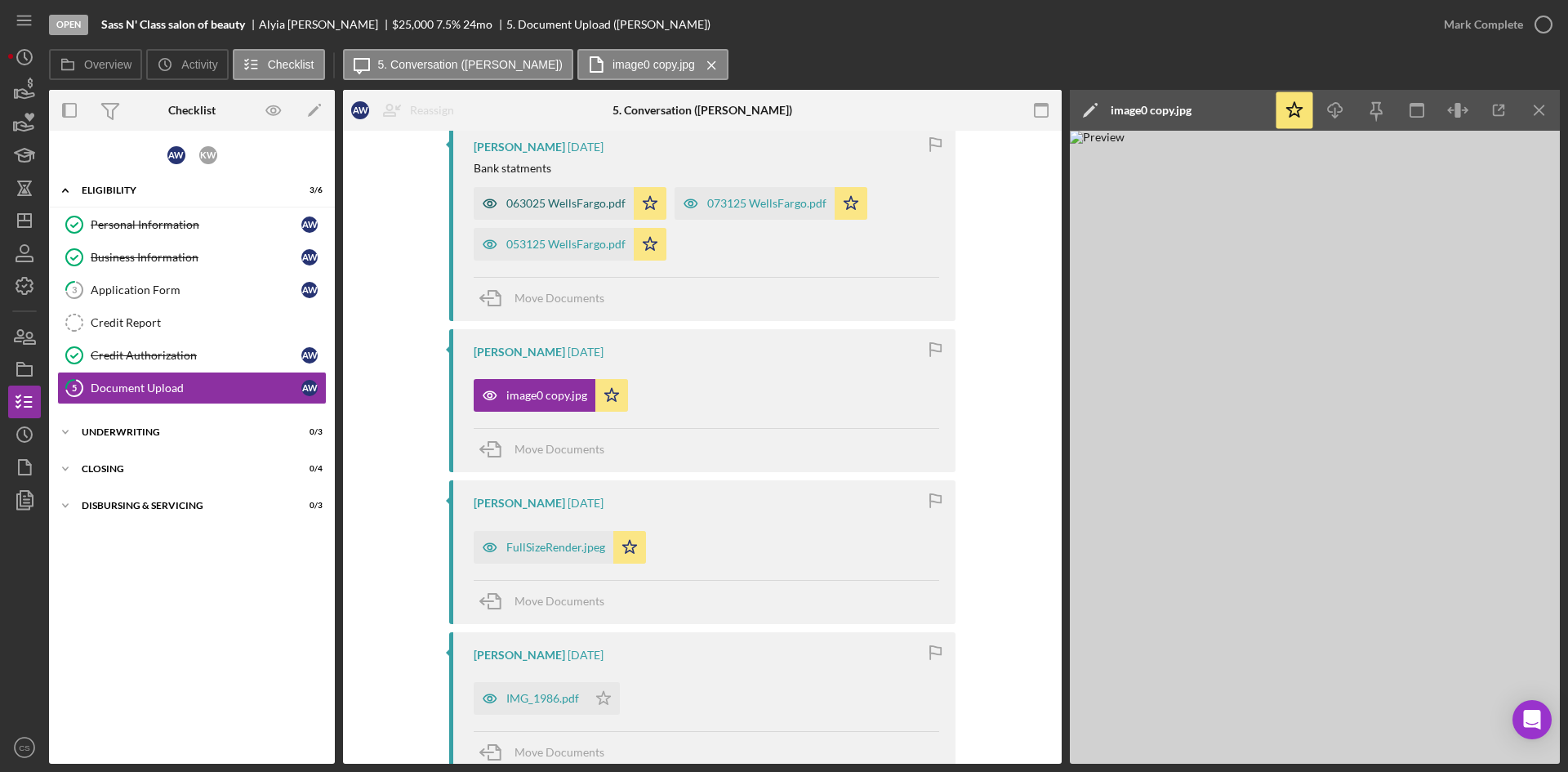
click at [572, 193] on div "063025 WellsFargo.pdf" at bounding box center [554, 203] width 160 height 33
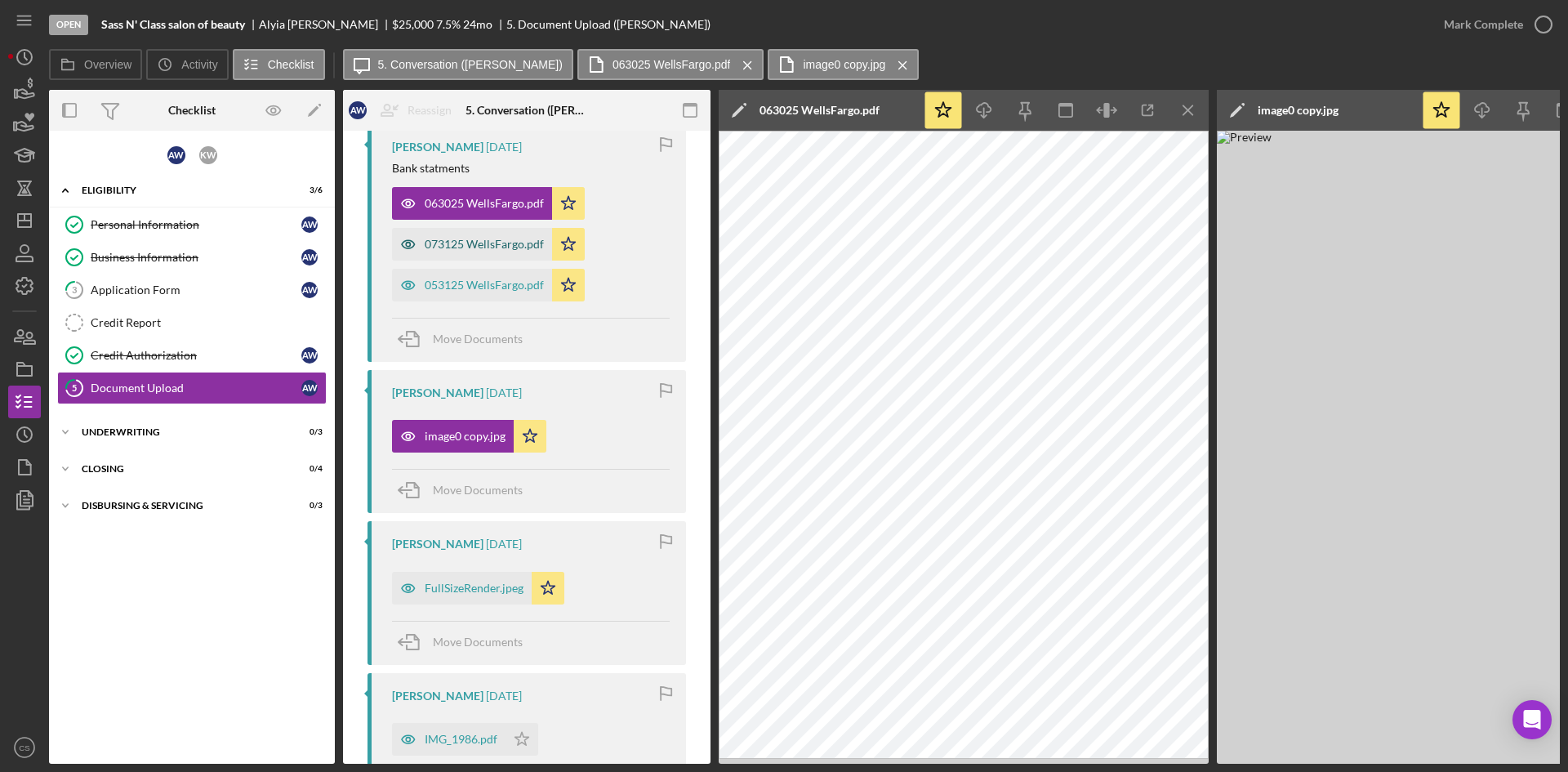
click at [500, 241] on div "073125 WellsFargo.pdf" at bounding box center [484, 244] width 119 height 13
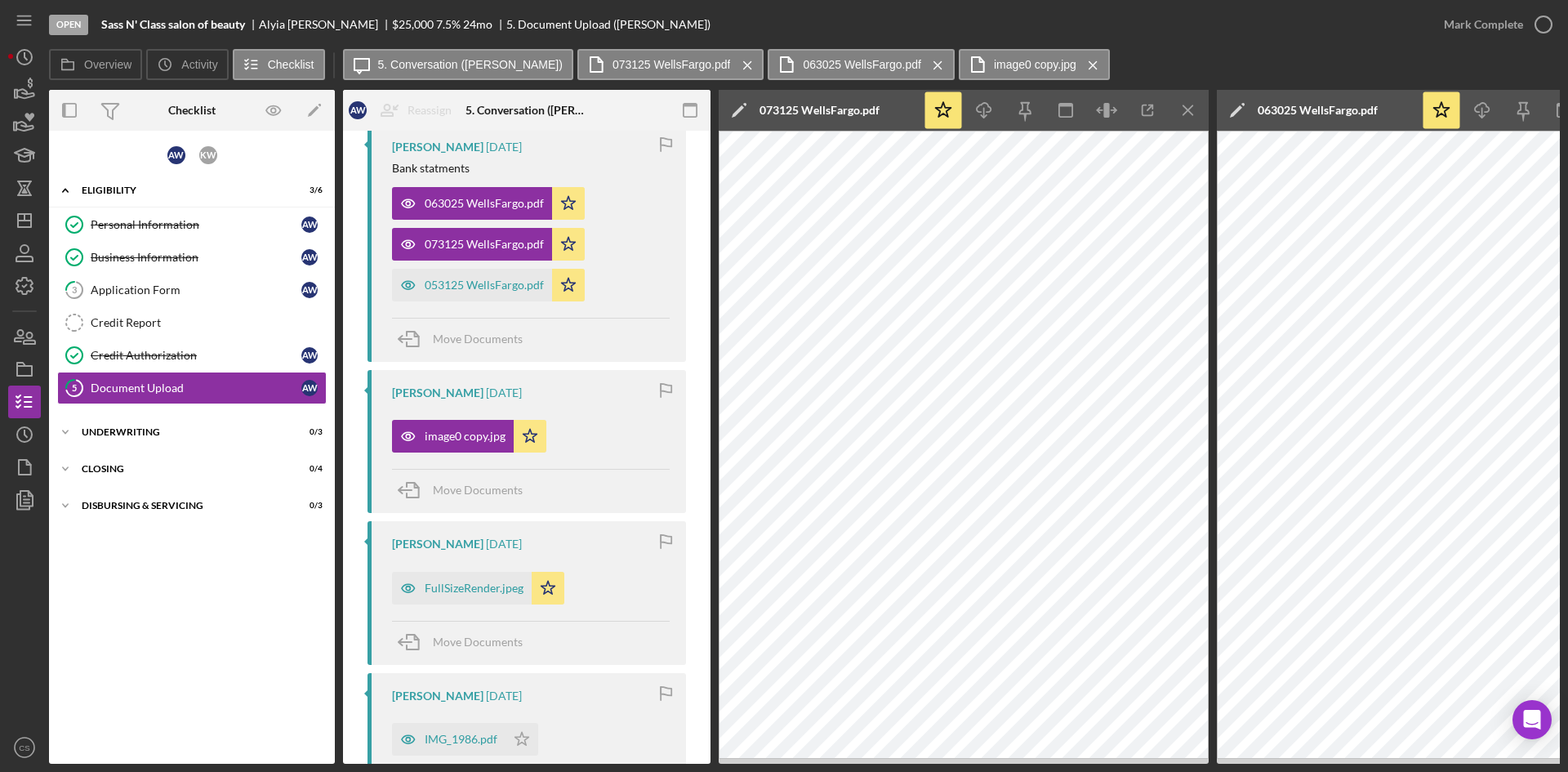
click at [1079, 68] on icon "Icon/Menu Close" at bounding box center [1093, 65] width 29 height 41
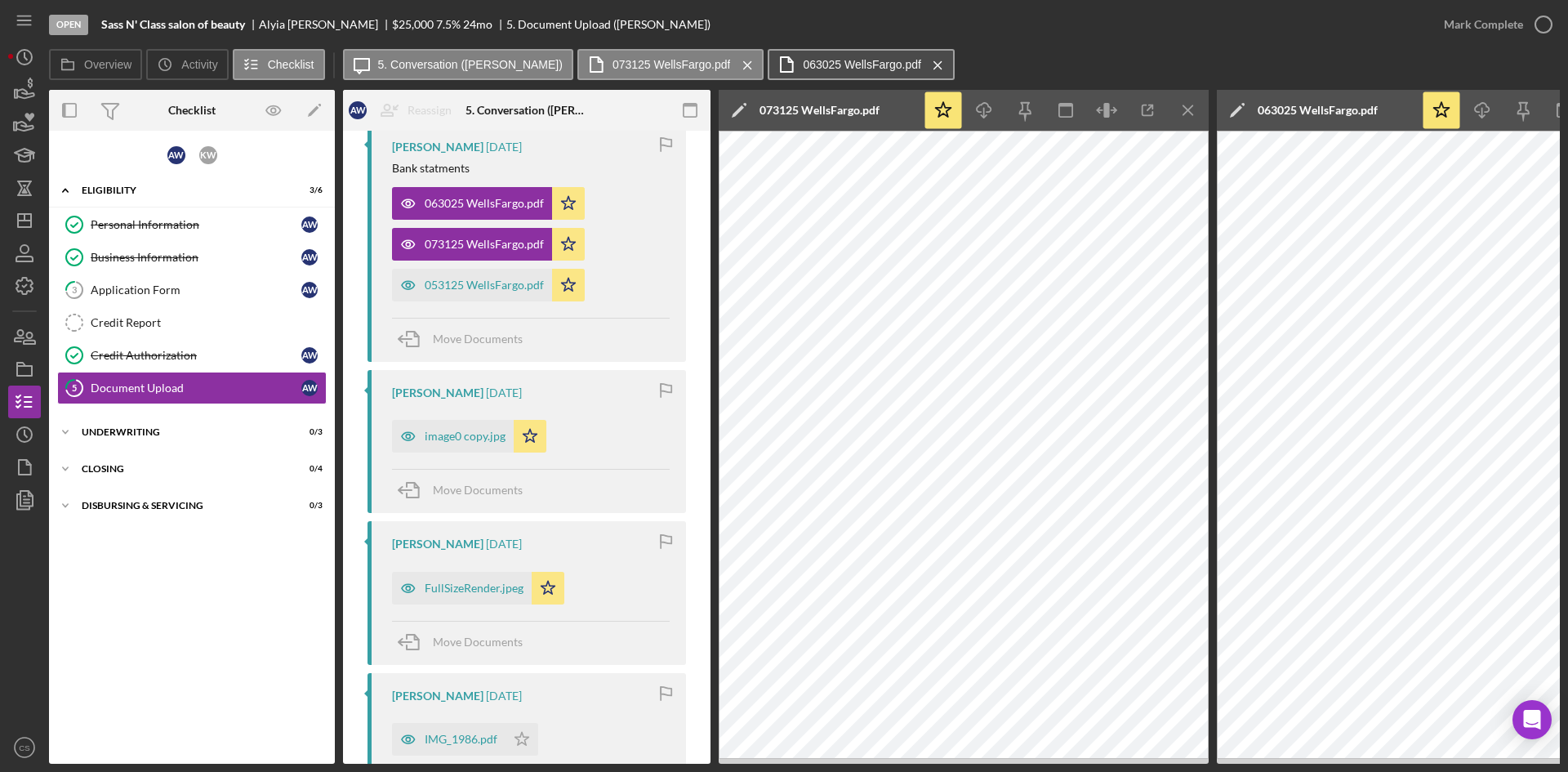
click at [823, 58] on label "063025 WellsFargo.pdf" at bounding box center [861, 64] width 118 height 13
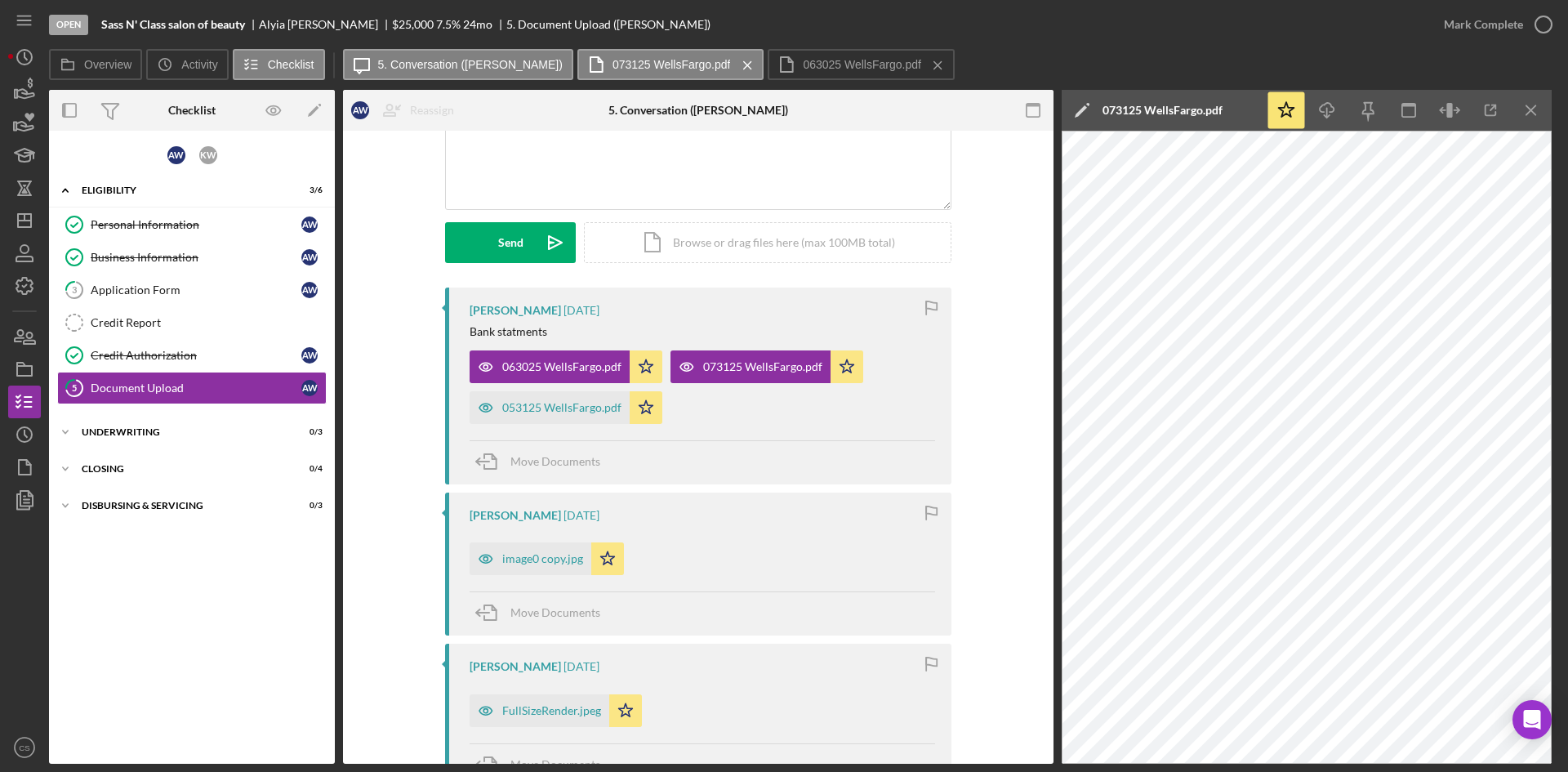
scroll to position [82, 0]
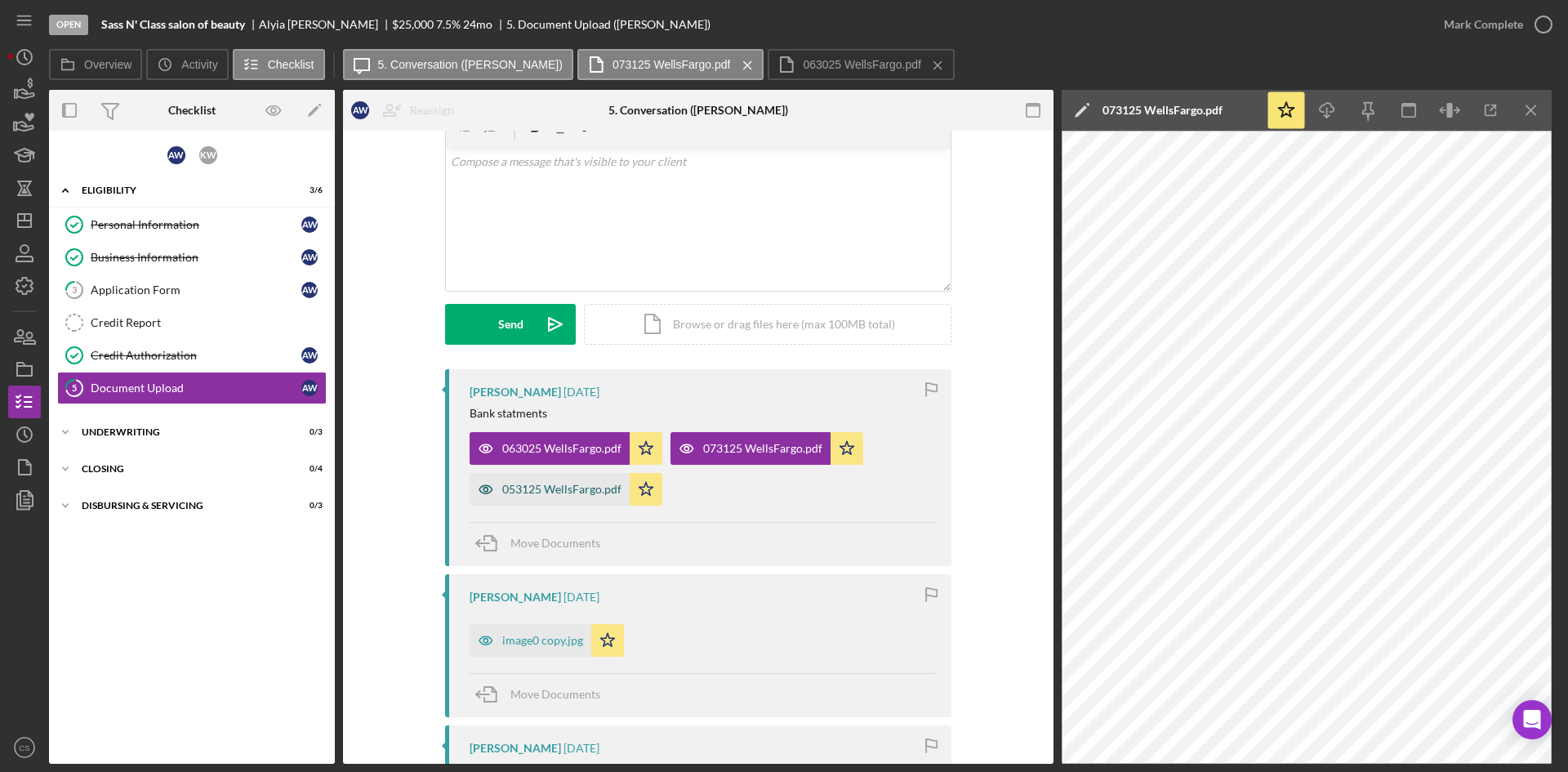
click at [557, 494] on div "053125 WellsFargo.pdf" at bounding box center [562, 490] width 119 height 13
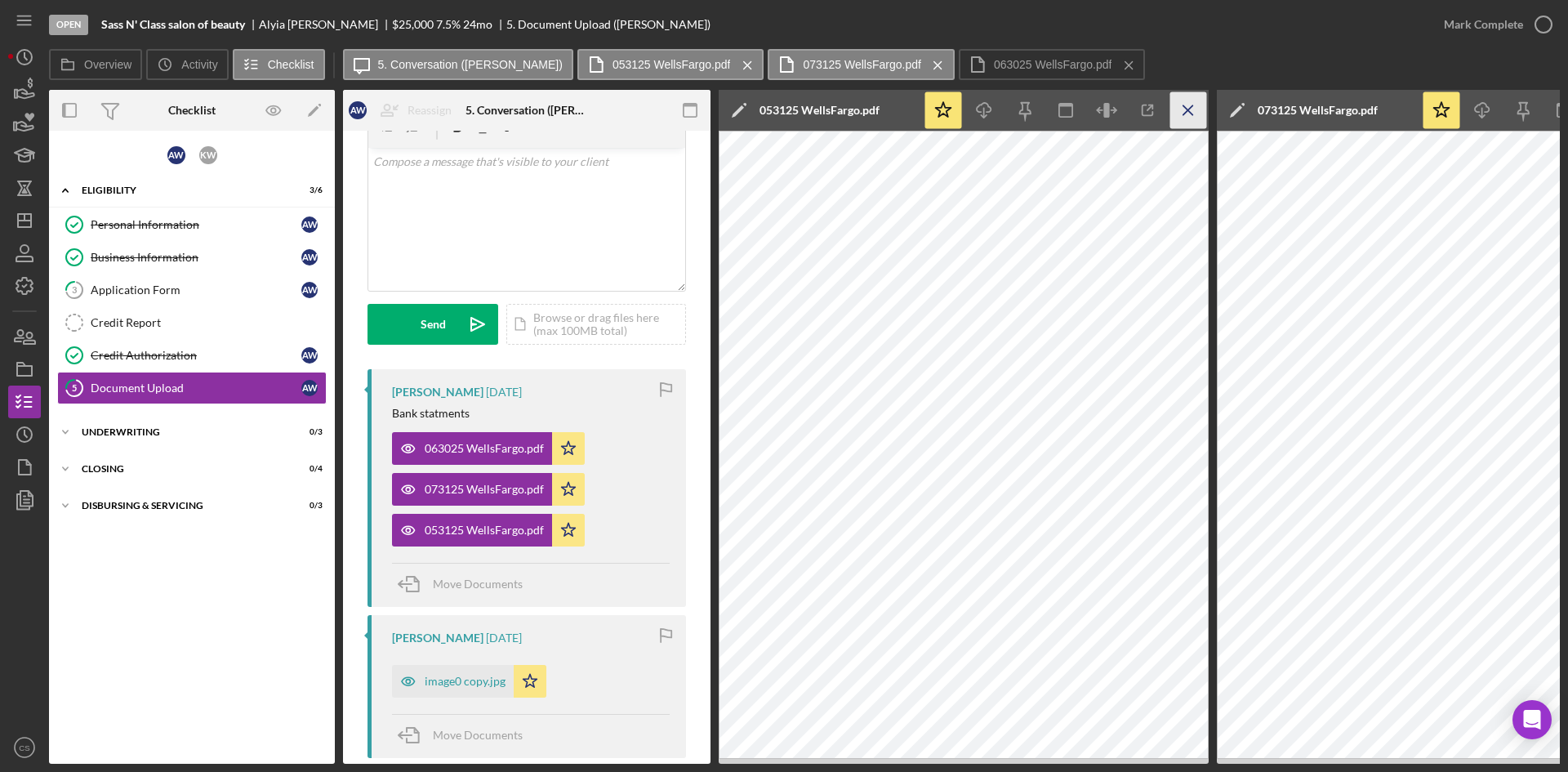
click at [1185, 102] on icon "Icon/Menu Close" at bounding box center [1189, 111] width 37 height 37
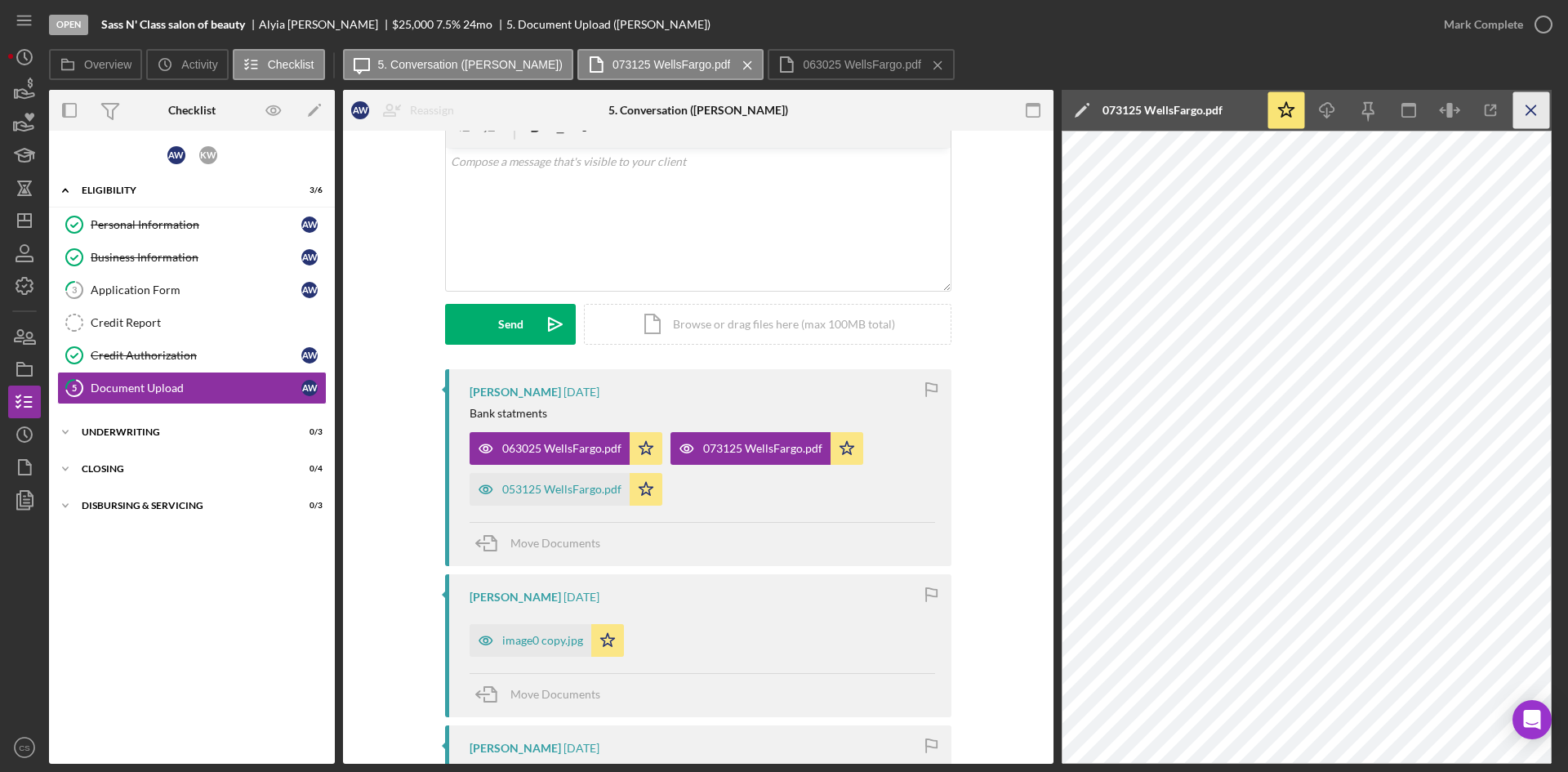
click at [1534, 107] on line "button" at bounding box center [1531, 110] width 9 height 9
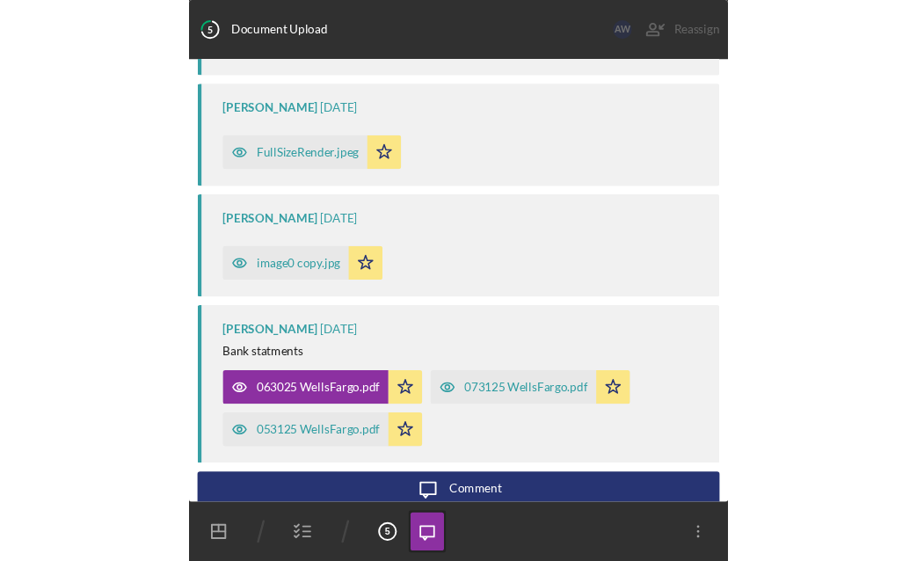
scroll to position [535, 0]
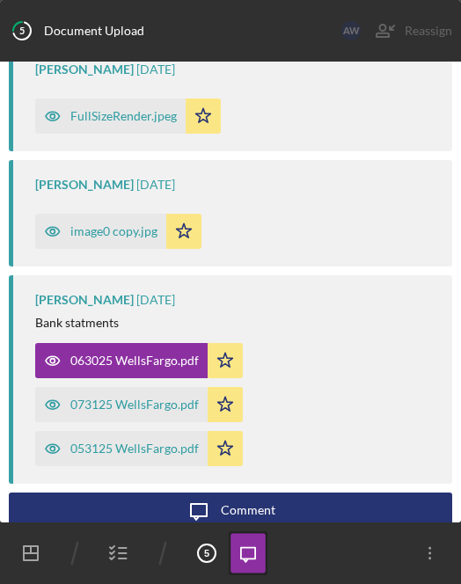
drag, startPoint x: 375, startPoint y: 92, endPoint x: 461, endPoint y: 94, distance: 86.2
click at [461, 94] on html "Open Sass N' Class salon of beauty [PERSON_NAME] $25,000 $25,000 7.5 % 24 mo 5.…" at bounding box center [230, 292] width 461 height 584
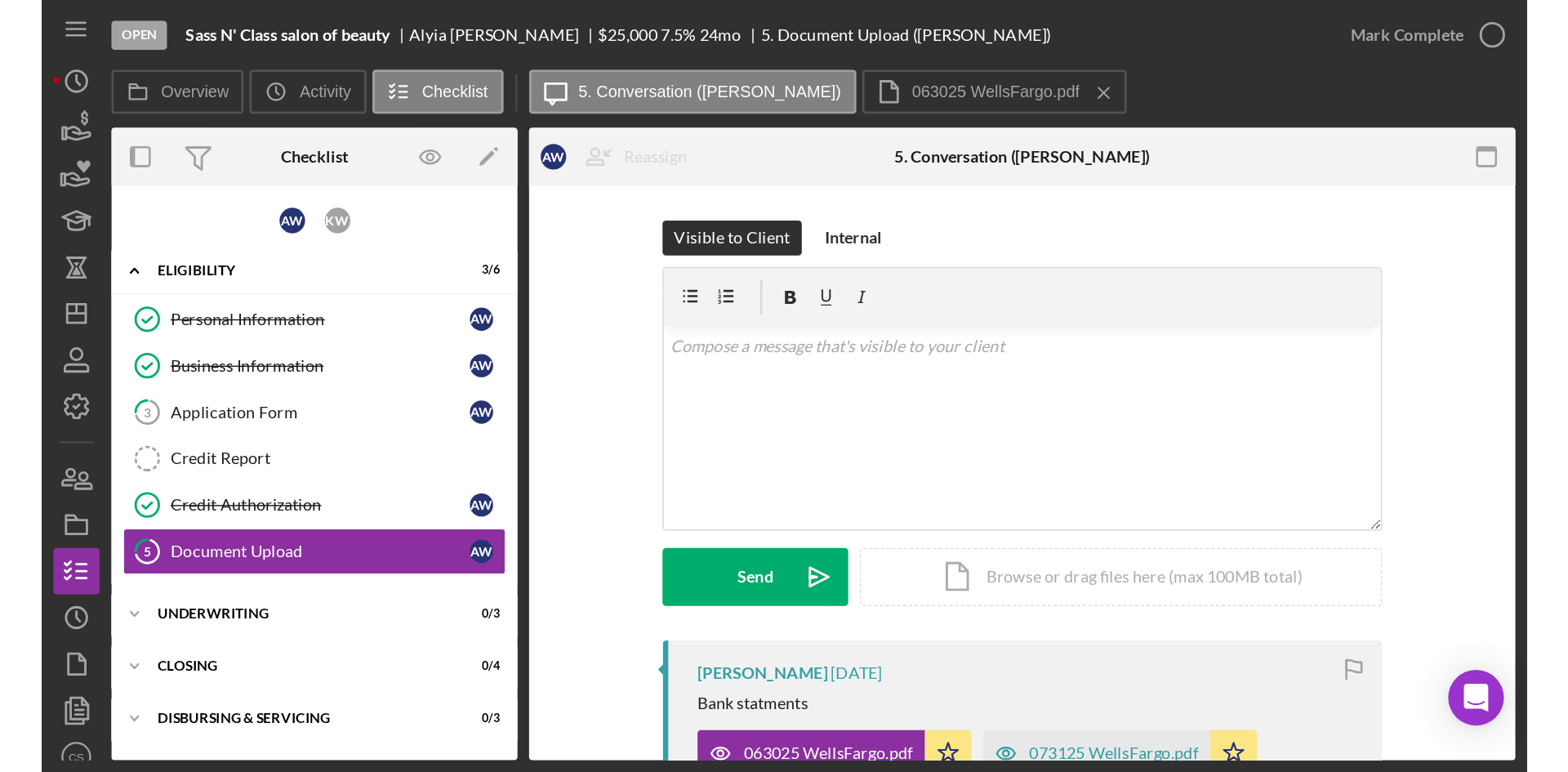
scroll to position [0, 0]
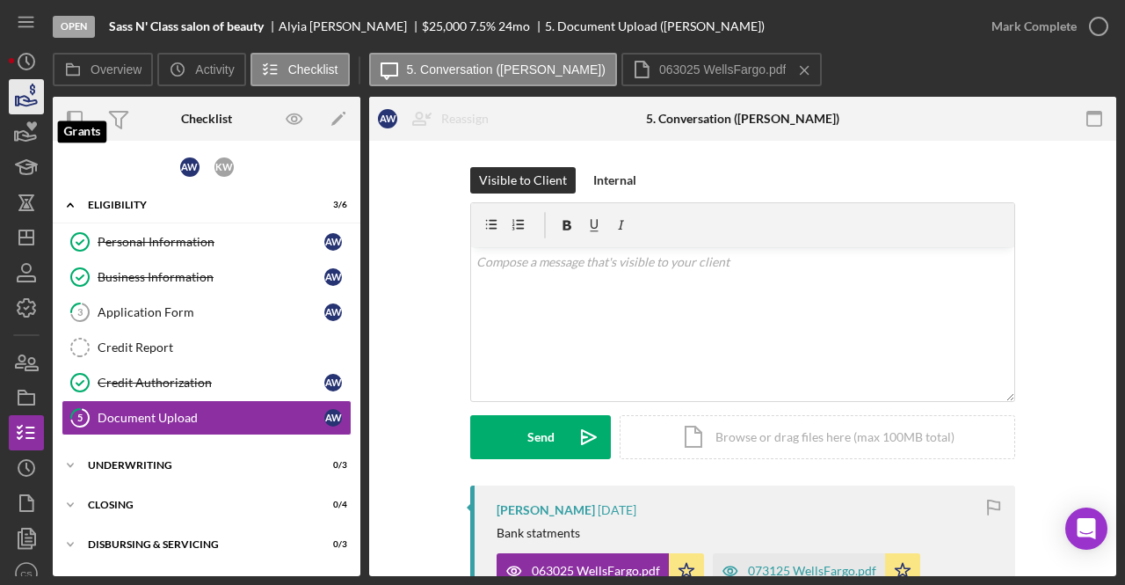
click at [26, 106] on icon "button" at bounding box center [27, 101] width 18 height 10
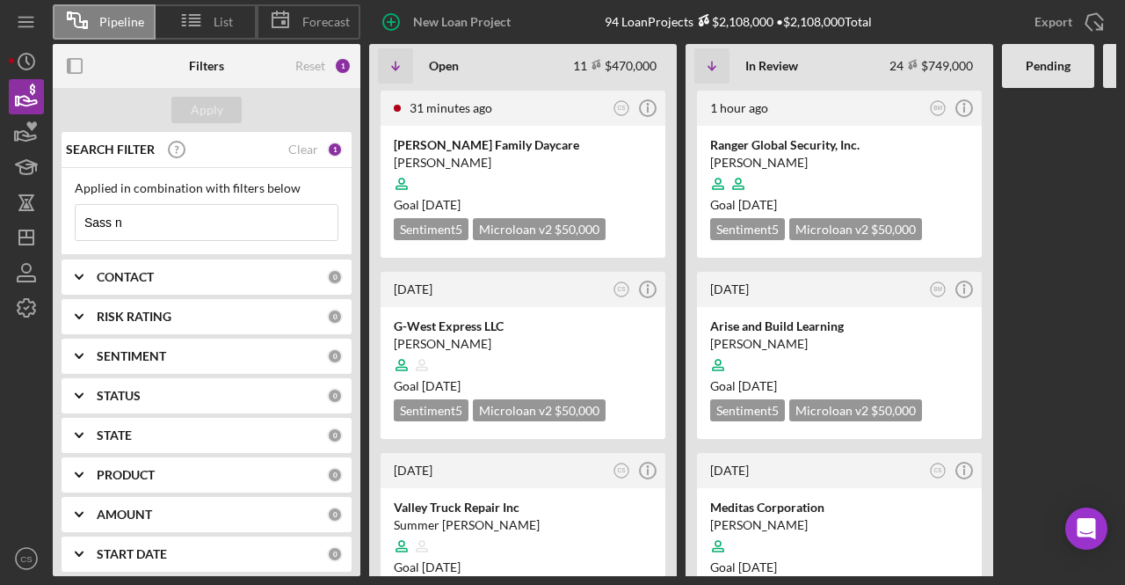
click at [143, 210] on input "Sass n" at bounding box center [207, 222] width 262 height 35
click at [142, 210] on input "Sass n" at bounding box center [207, 222] width 262 height 35
click at [142, 212] on input "Sass n" at bounding box center [207, 222] width 262 height 35
type input "S"
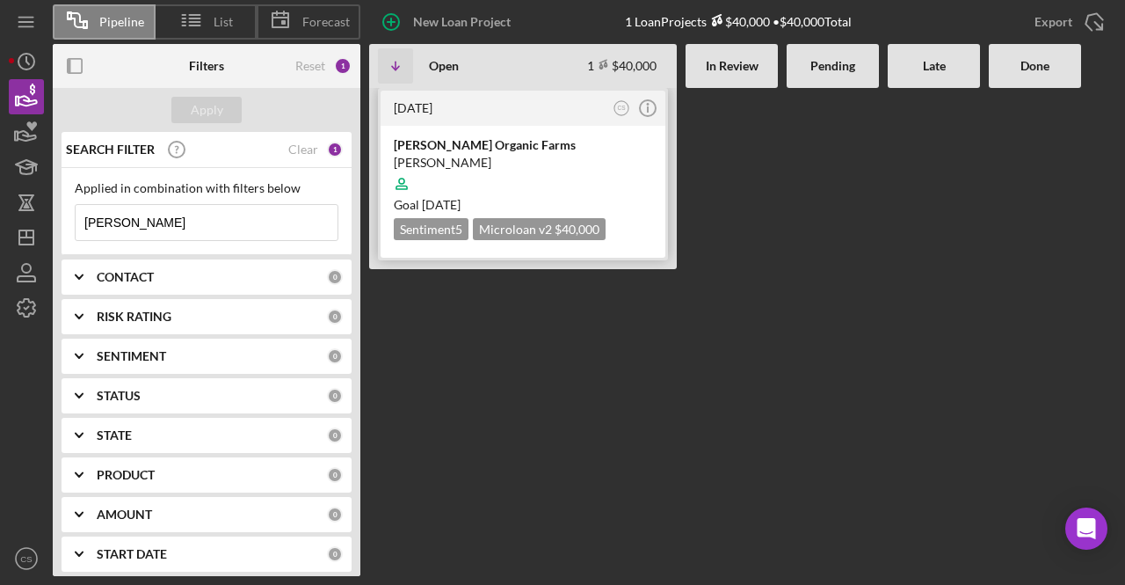
type input "[PERSON_NAME]"
click at [522, 164] on div "[PERSON_NAME]" at bounding box center [523, 163] width 259 height 18
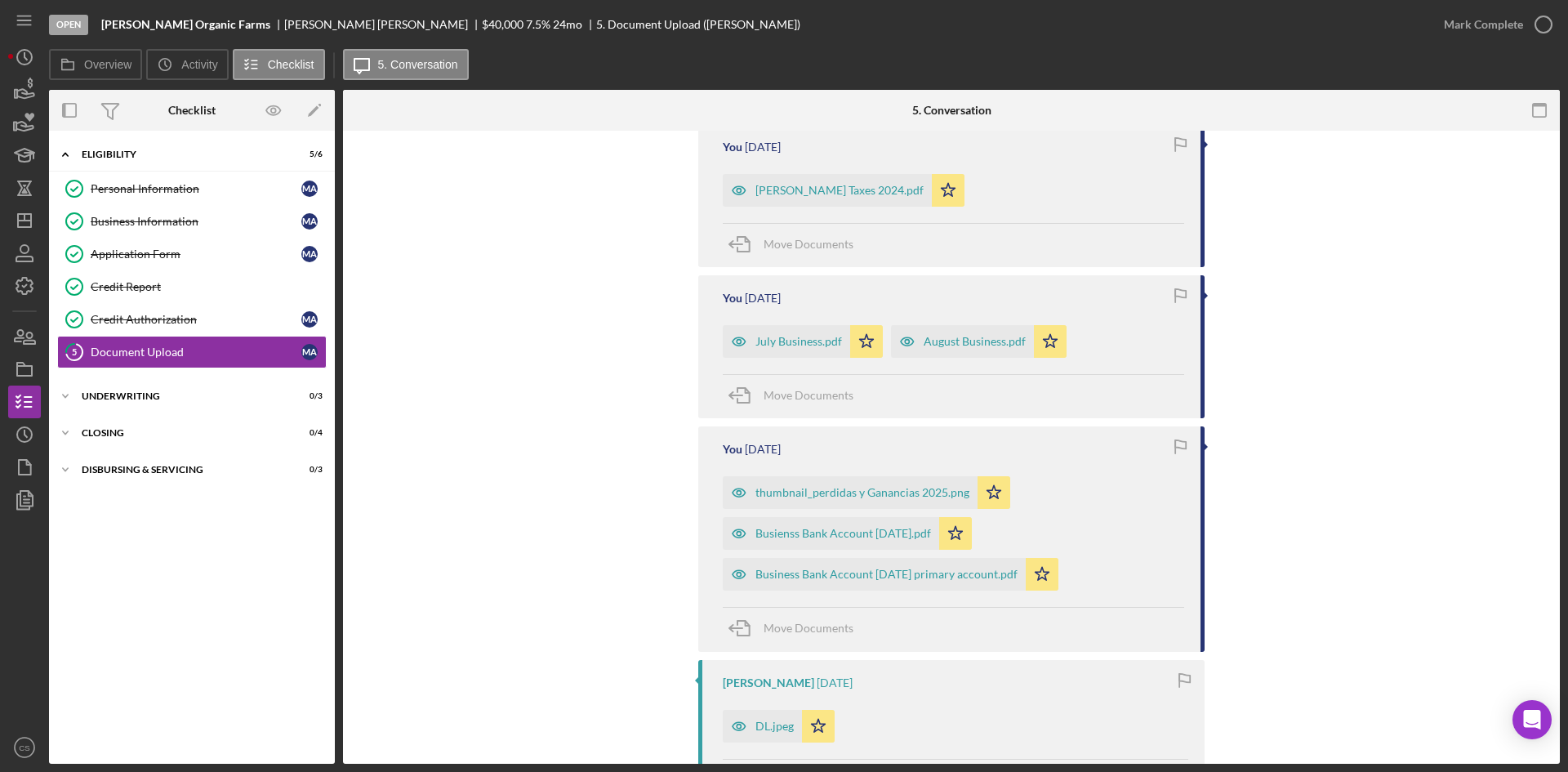
scroll to position [409, 0]
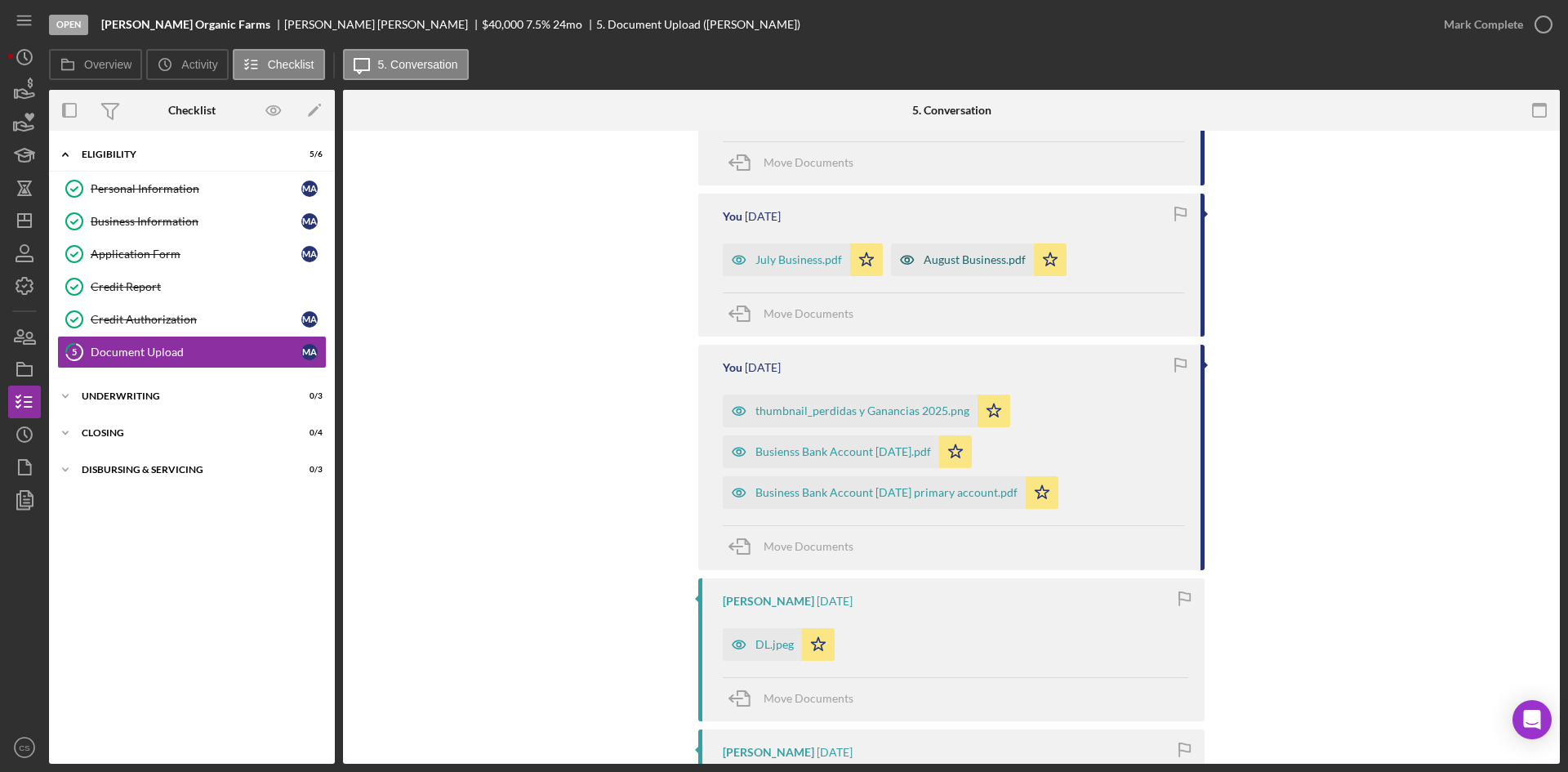
click at [985, 251] on div "August Business.pdf" at bounding box center [962, 259] width 143 height 33
